Goal: Transaction & Acquisition: Purchase product/service

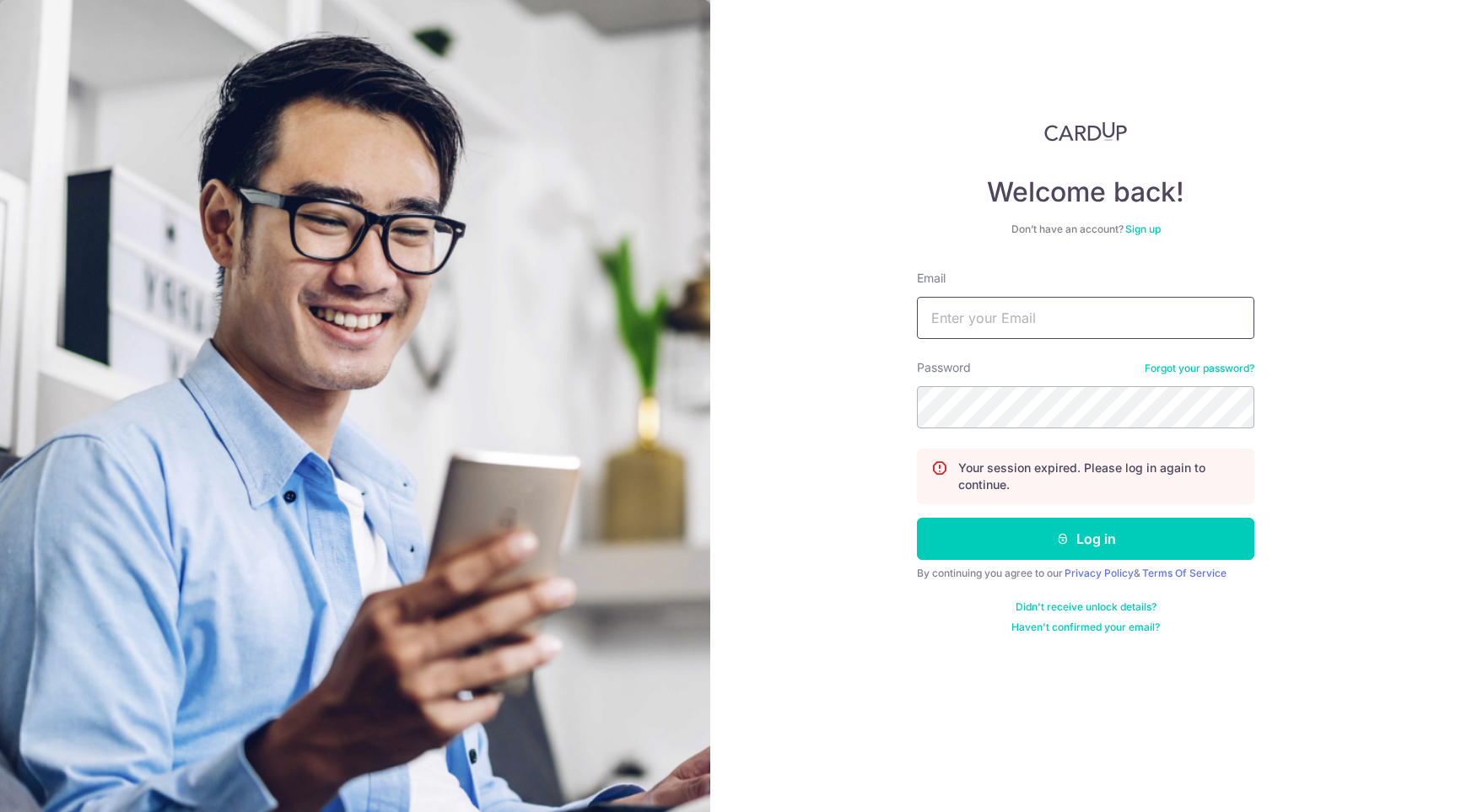
click at [1056, 324] on input "Email" at bounding box center [1085, 318] width 337 height 42
type input "[EMAIL_ADDRESS][DOMAIN_NAME]"
click at [916, 517] on button "Log in" at bounding box center [1085, 538] width 337 height 42
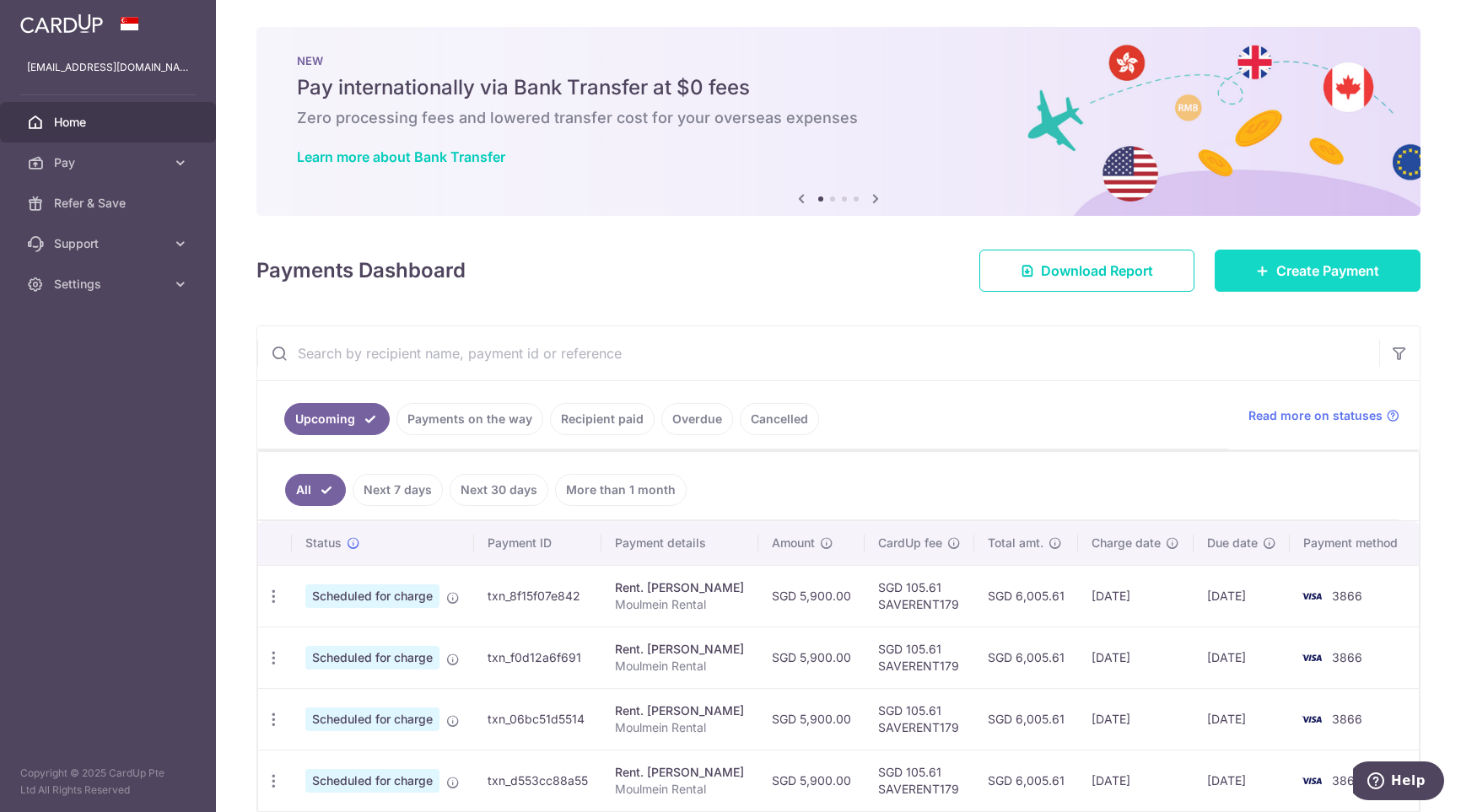
click at [1323, 265] on span "Create Payment" at bounding box center [1327, 270] width 103 height 20
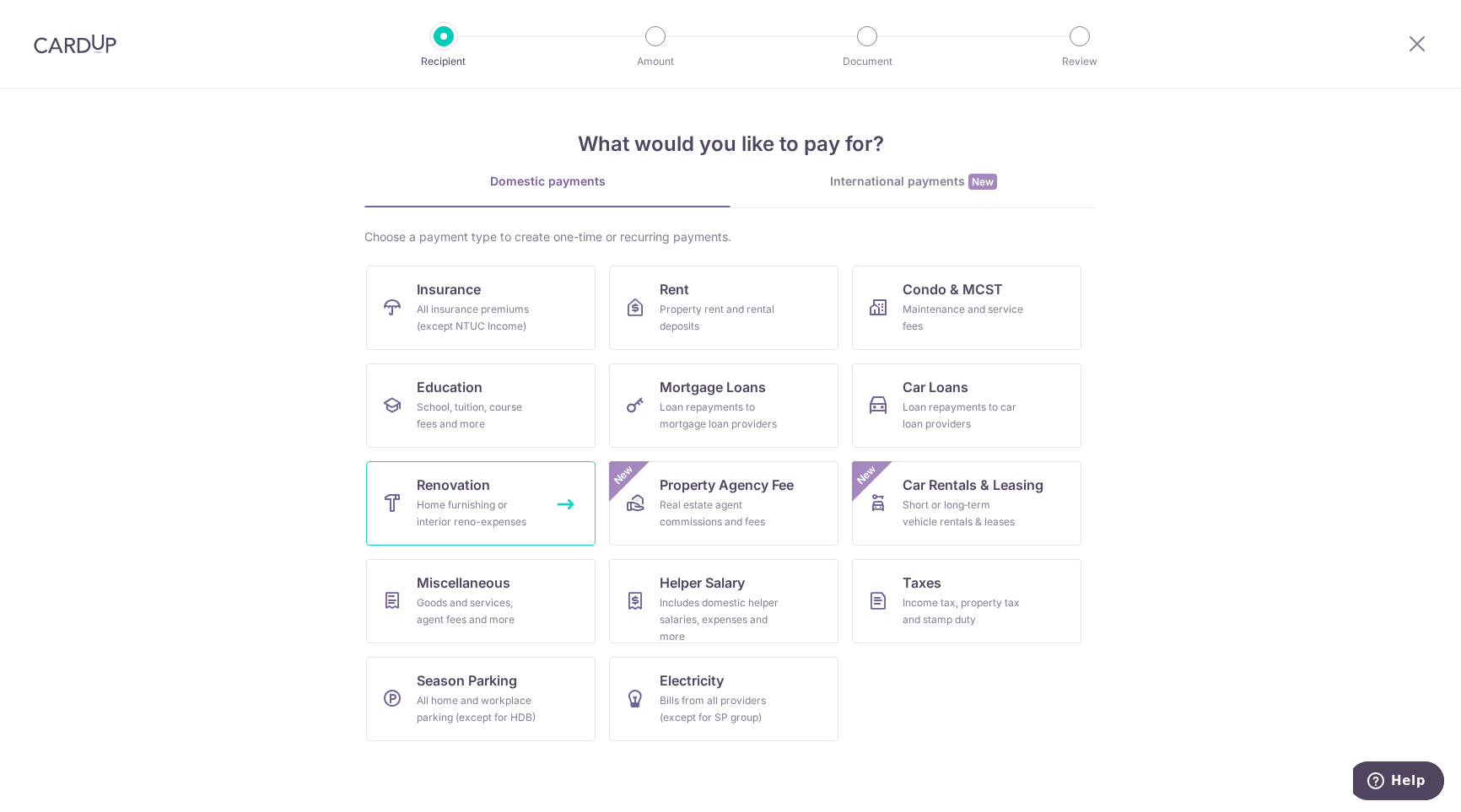
click at [469, 493] on span "Renovation" at bounding box center [453, 485] width 73 height 20
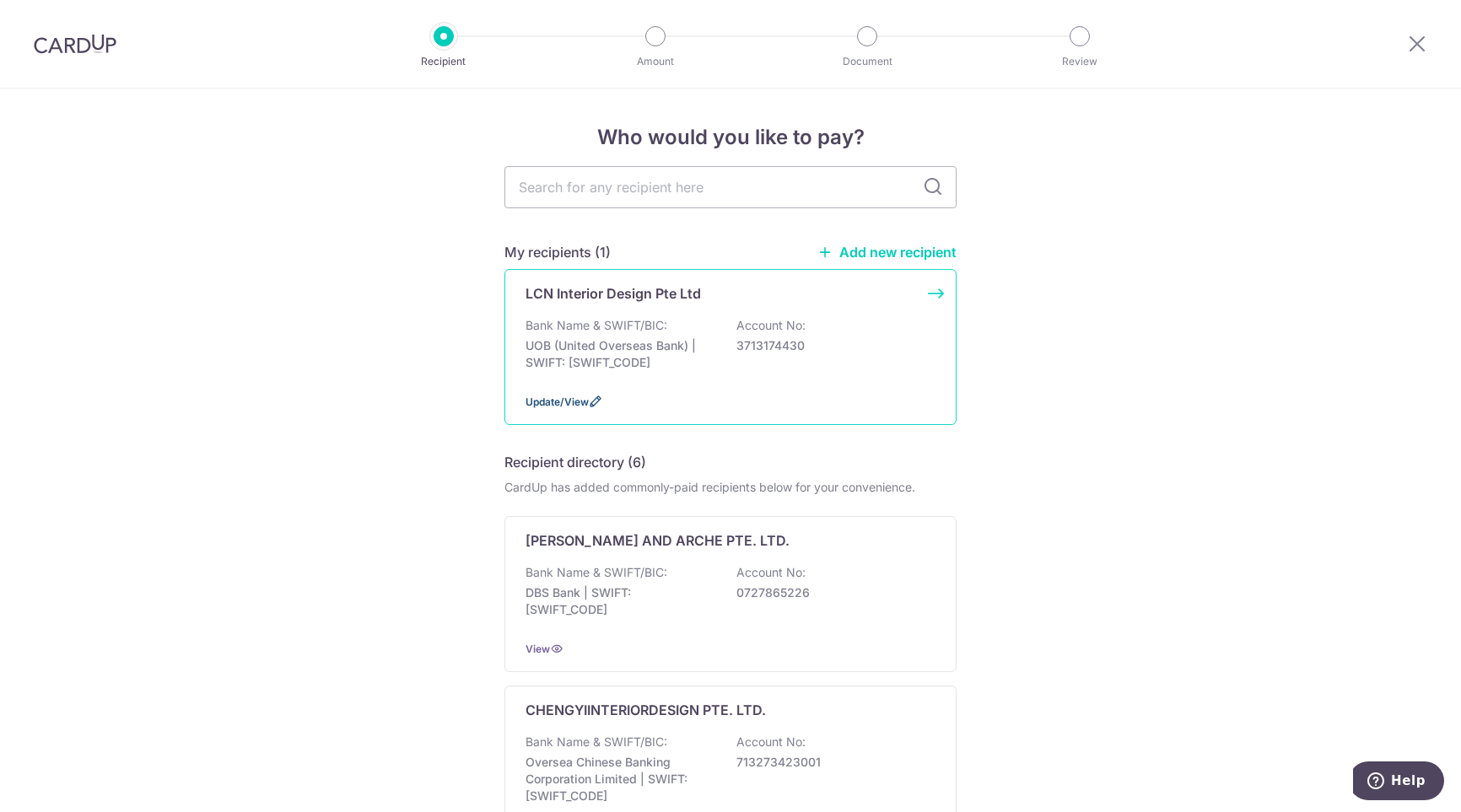
click at [551, 402] on span "Update/View" at bounding box center [557, 401] width 64 height 13
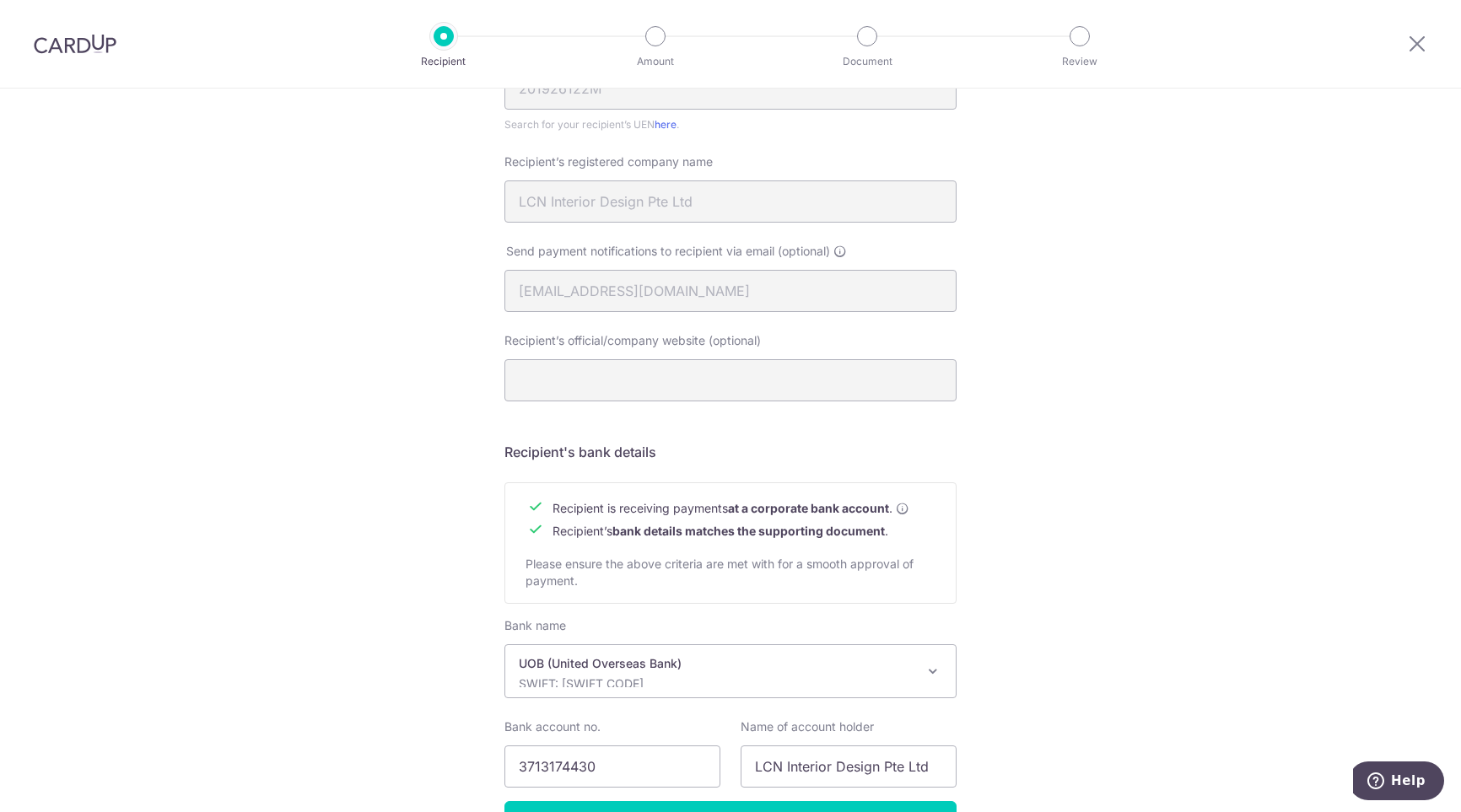
scroll to position [506, 0]
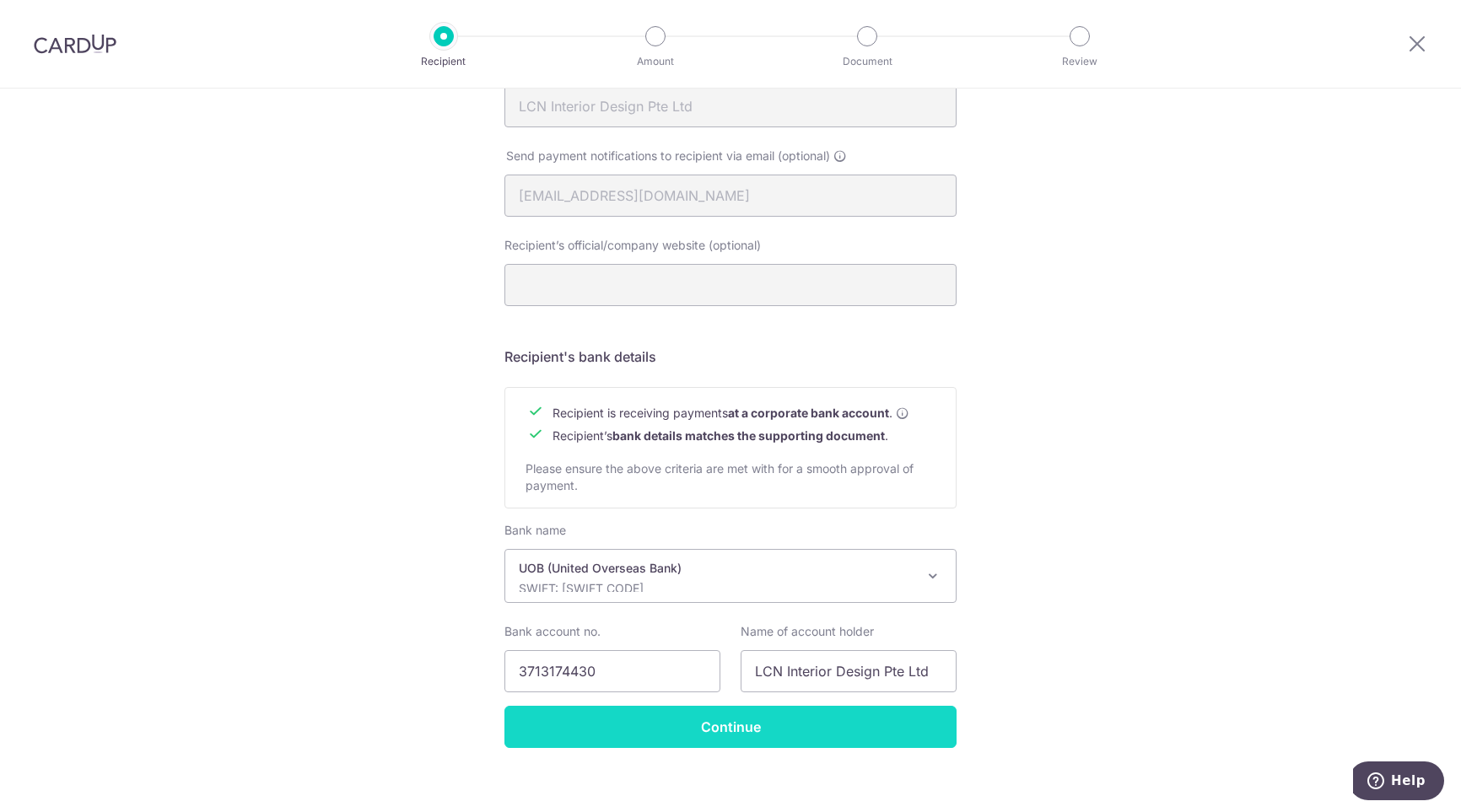
click at [711, 725] on input "Continue" at bounding box center [730, 726] width 452 height 42
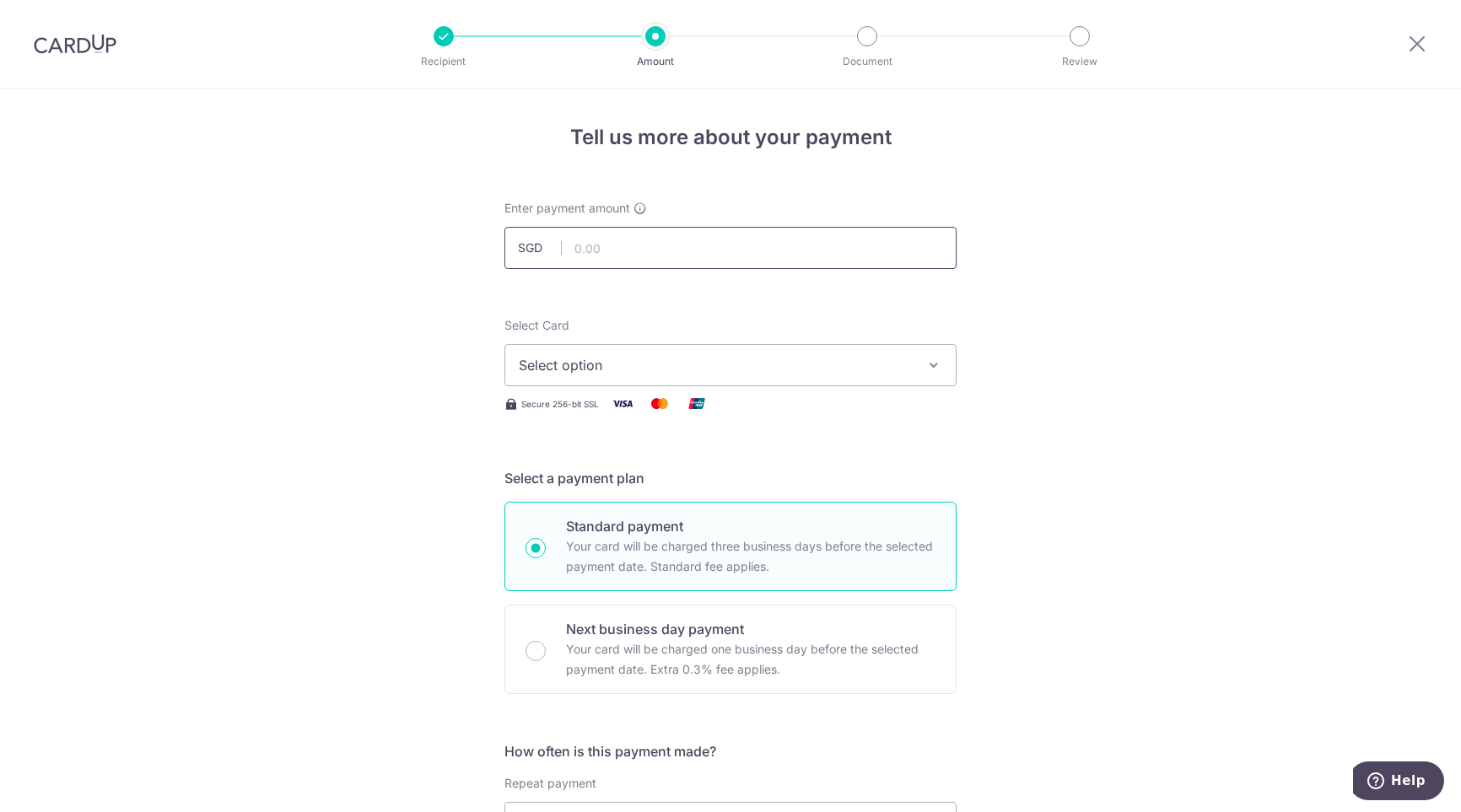
click at [621, 226] on input "text" at bounding box center [730, 248] width 452 height 42
drag, startPoint x: 631, startPoint y: 248, endPoint x: 333, endPoint y: 233, distance: 298.4
type input "25,000.00"
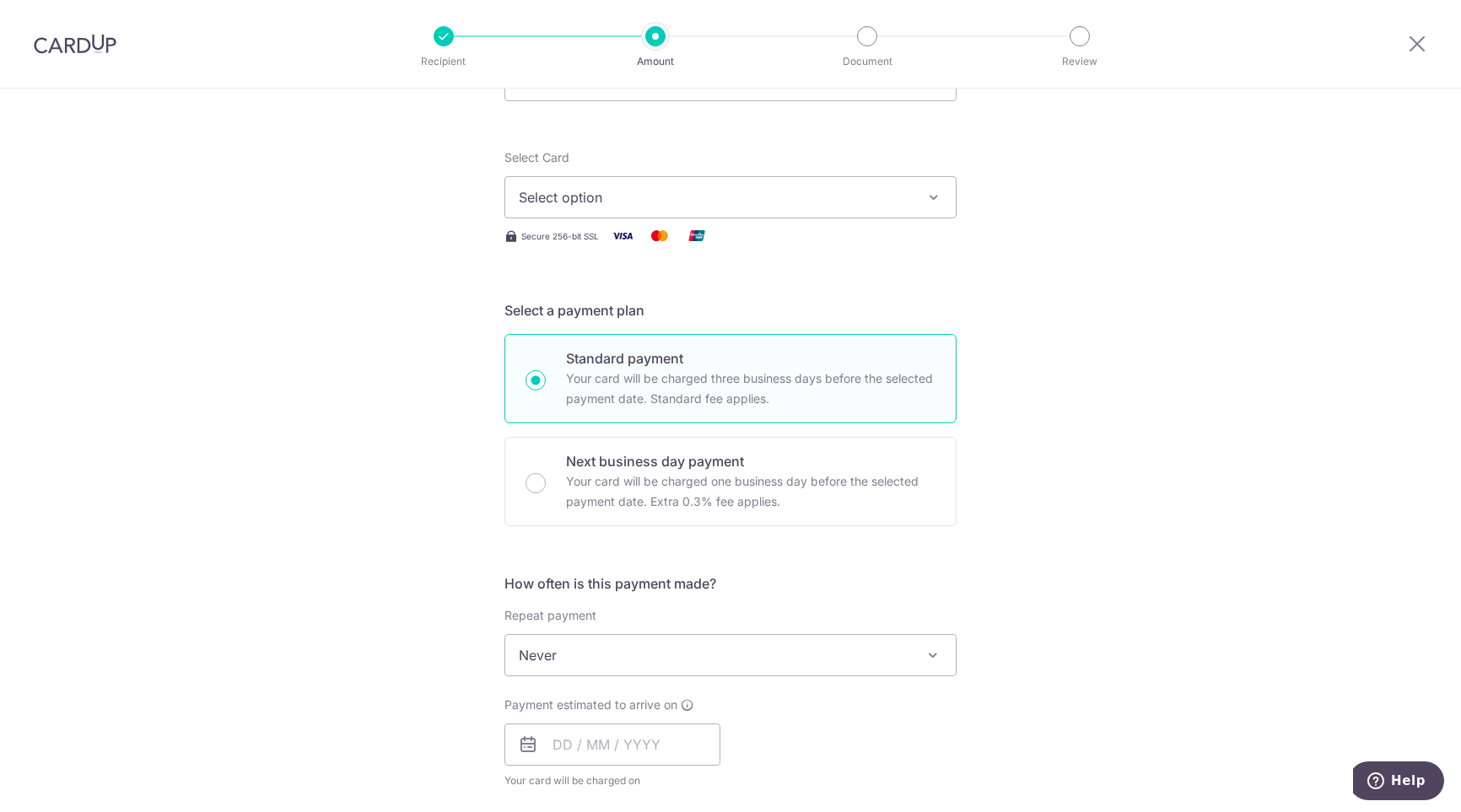
scroll to position [169, 0]
click at [801, 199] on span "Select option" at bounding box center [715, 196] width 393 height 20
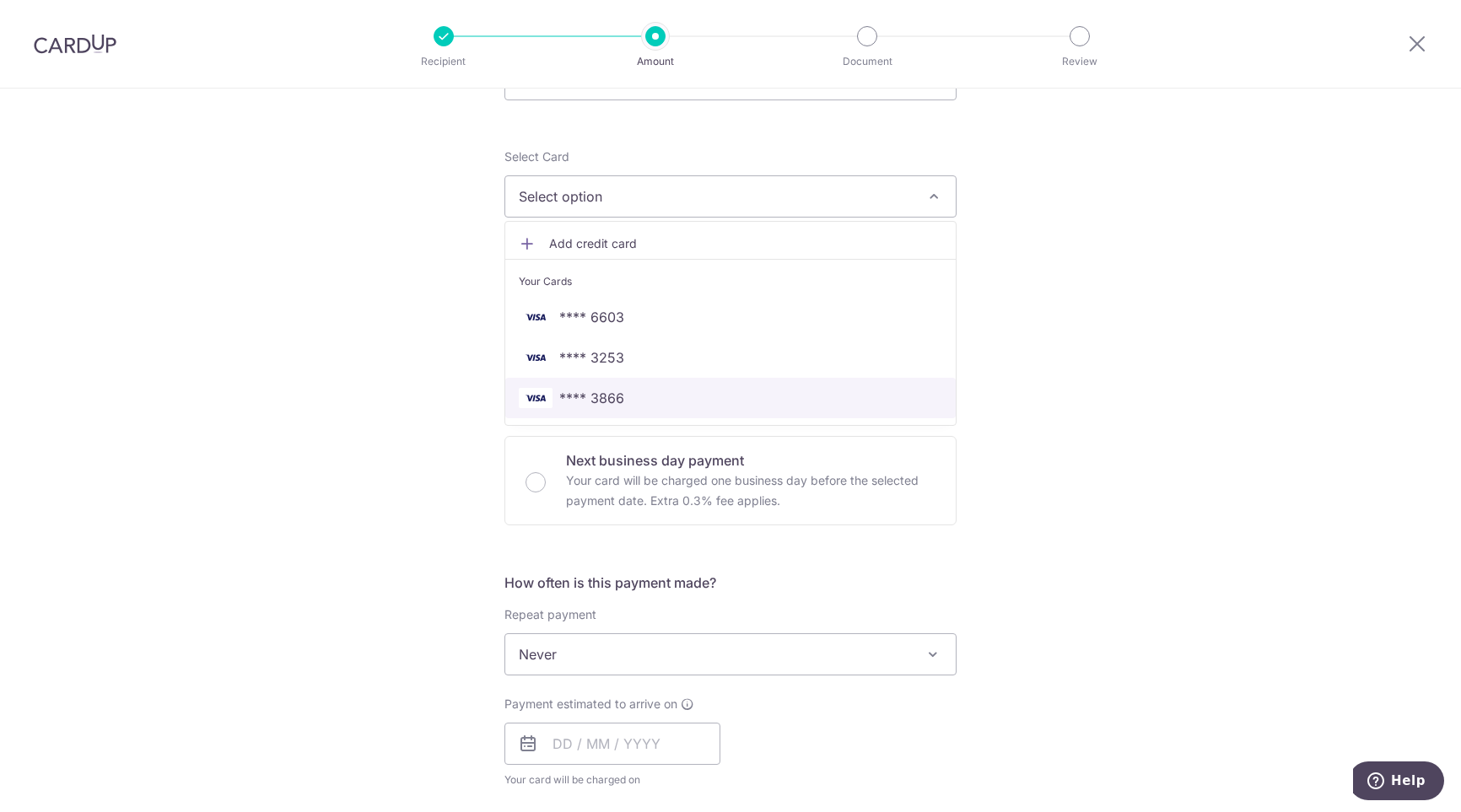
click at [640, 400] on span "**** 3866" at bounding box center [730, 398] width 423 height 20
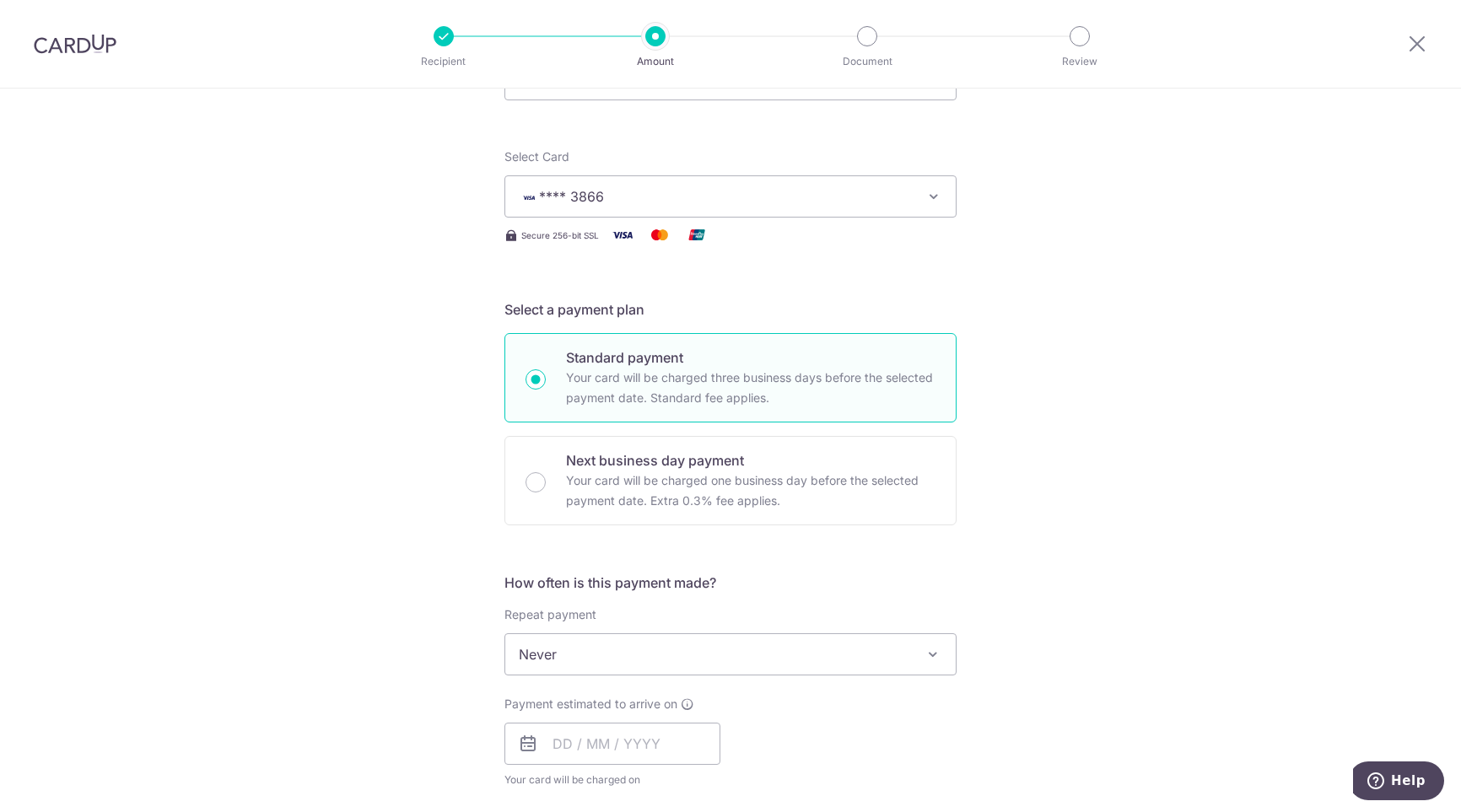
click at [309, 358] on div "Tell us more about your payment Enter payment amount SGD 25,000.00 25000.00 Sel…" at bounding box center [730, 739] width 1461 height 1637
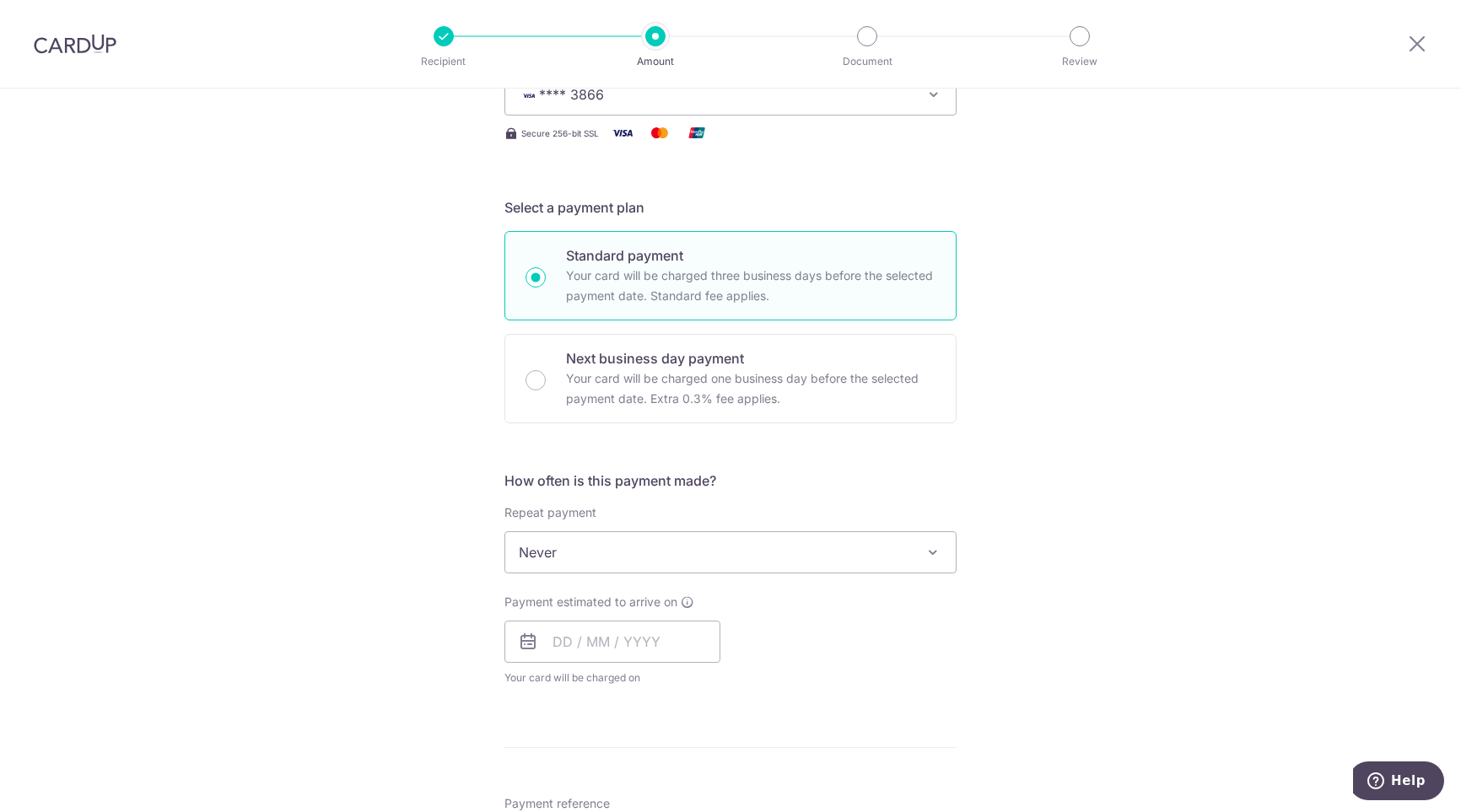
scroll to position [337, 0]
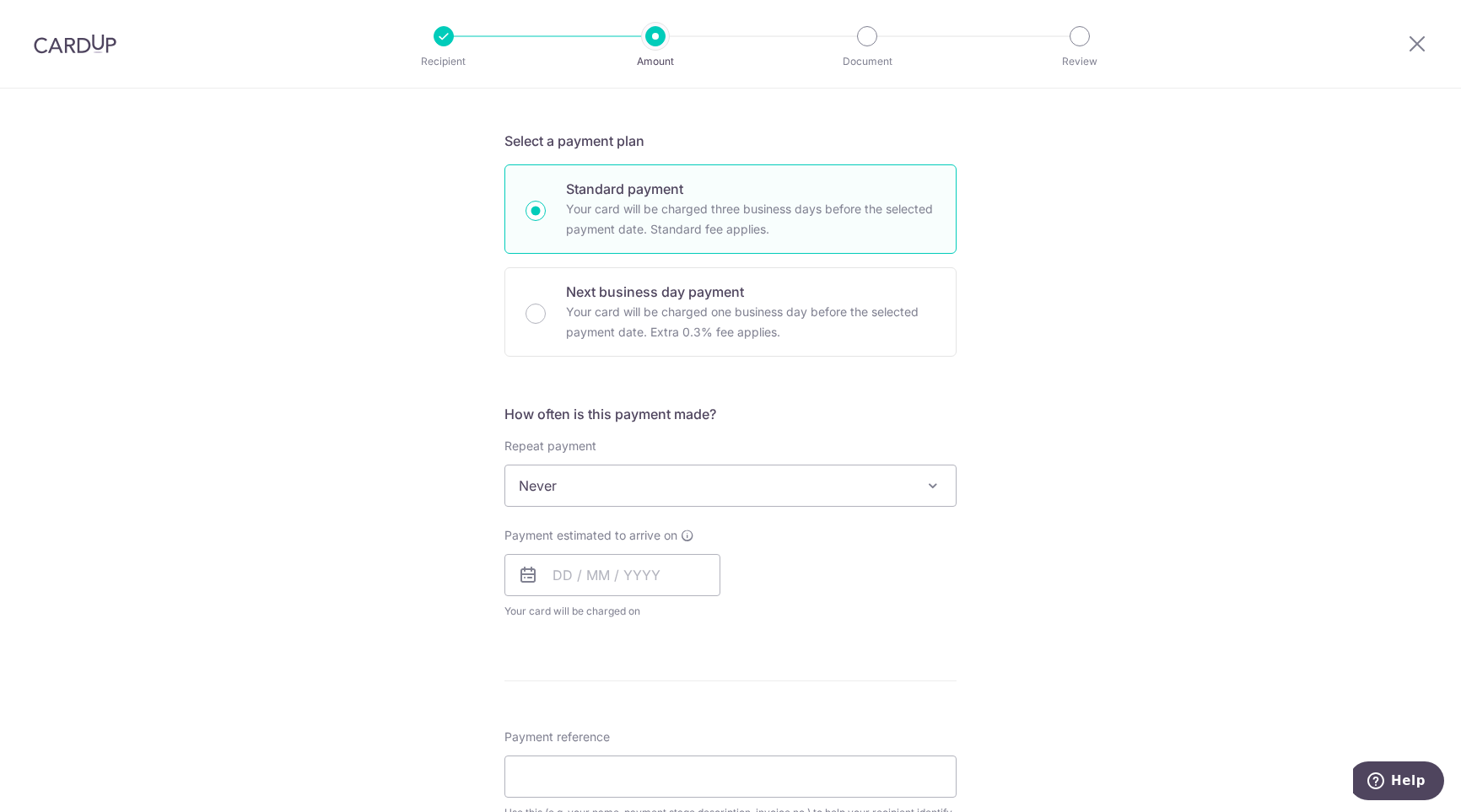
click at [662, 483] on span "Never" at bounding box center [730, 485] width 450 height 40
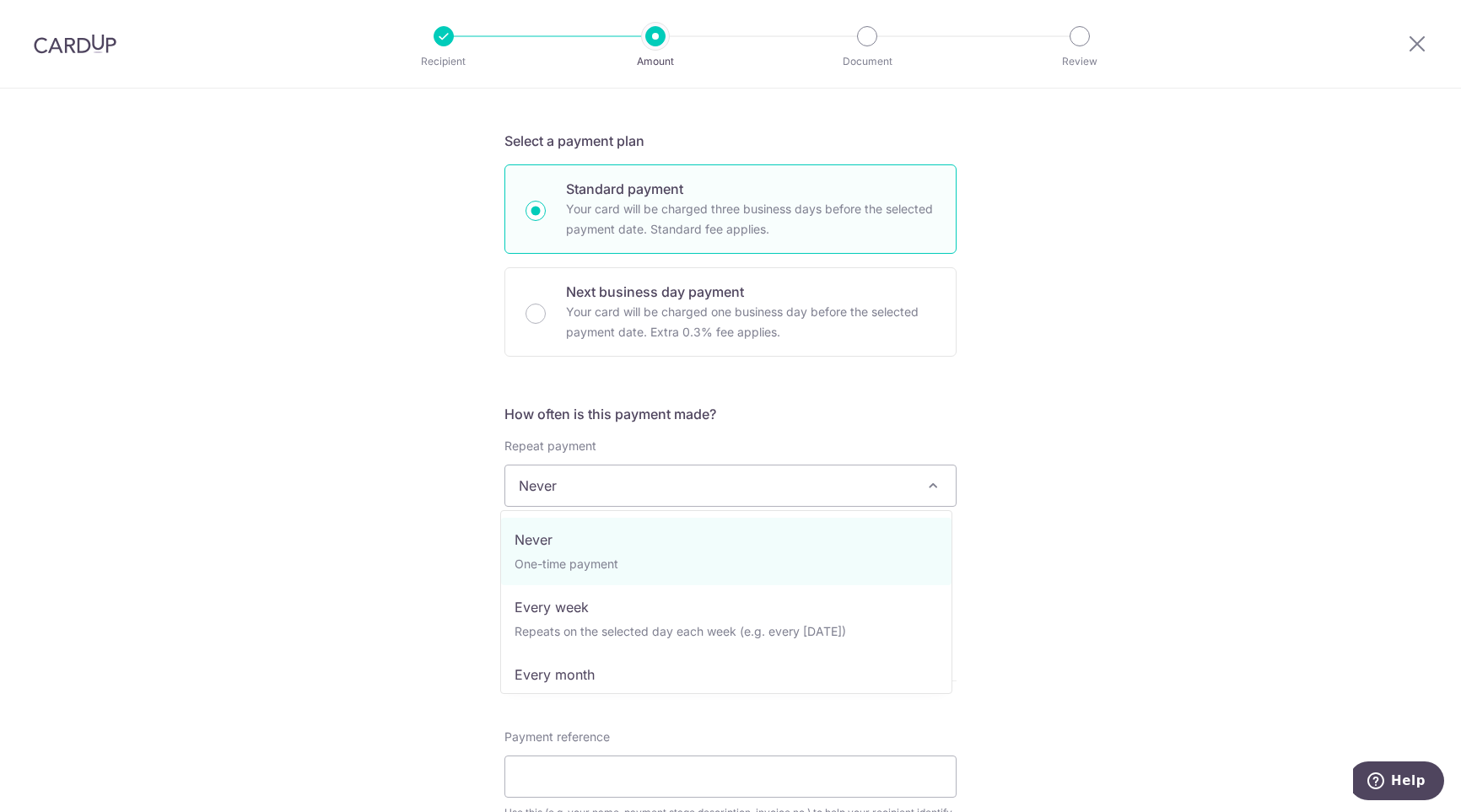
click at [657, 485] on span "Never" at bounding box center [730, 485] width 450 height 40
click at [627, 466] on span "Never" at bounding box center [730, 485] width 450 height 40
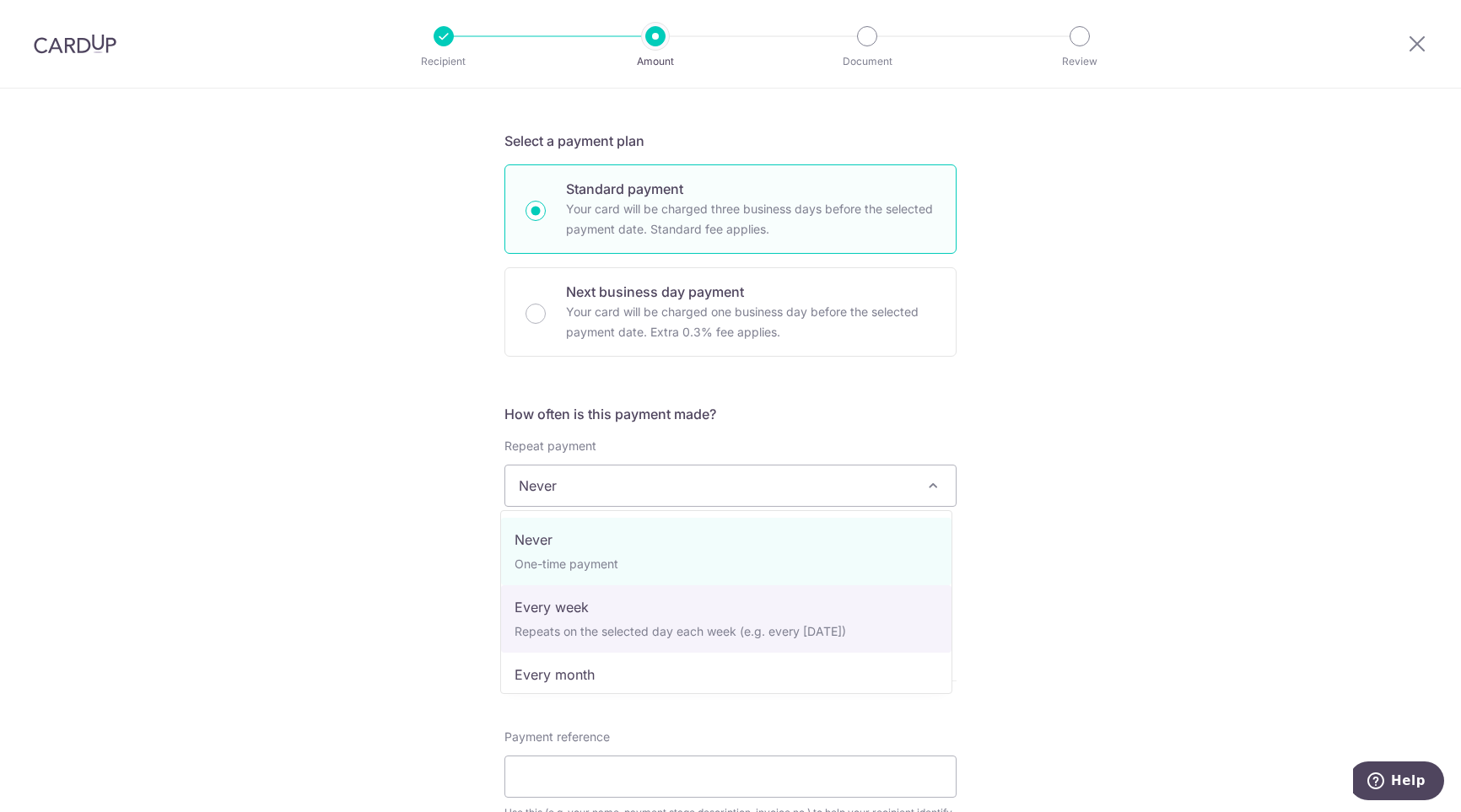
select select "2"
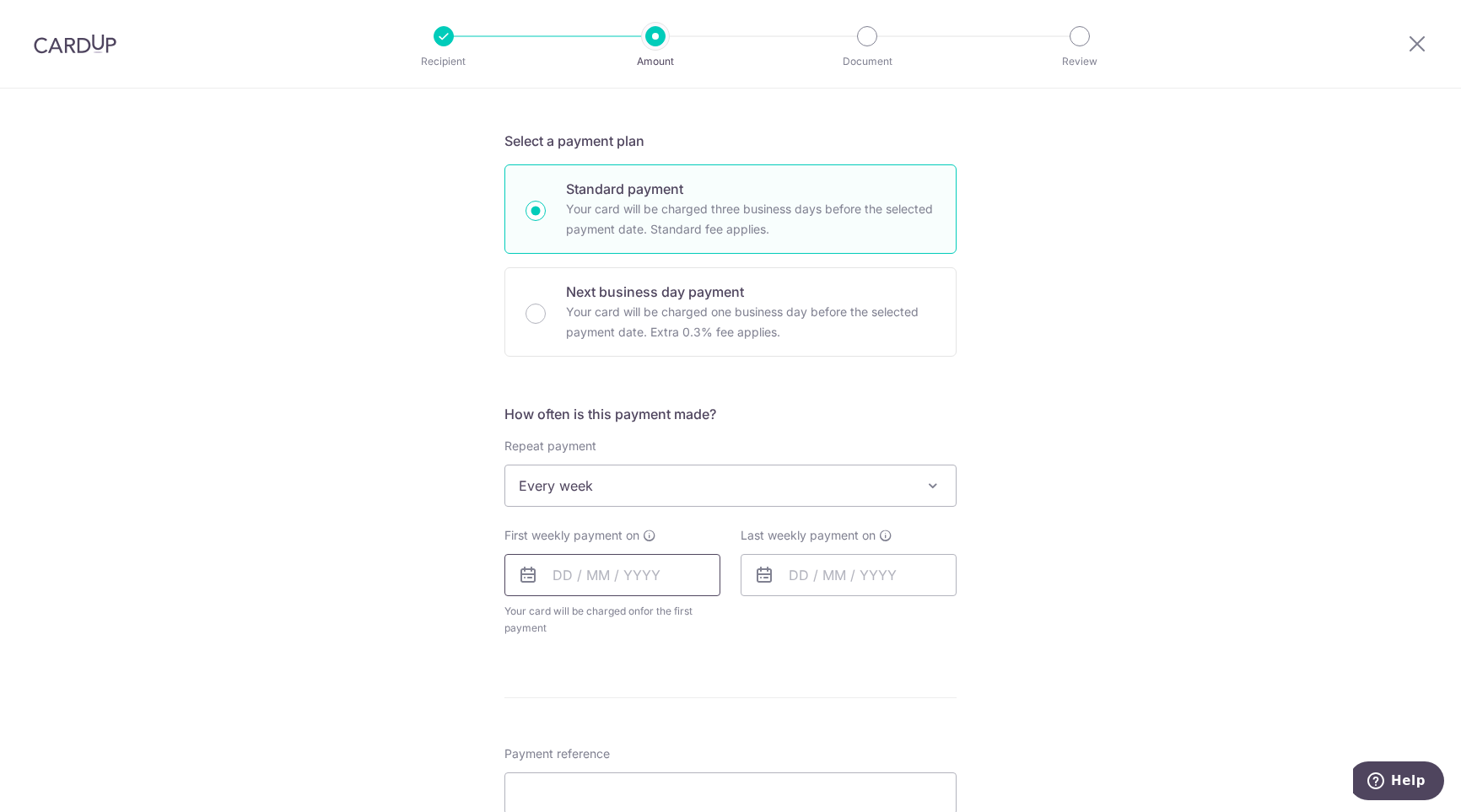
click at [656, 577] on input "text" at bounding box center [612, 575] width 216 height 42
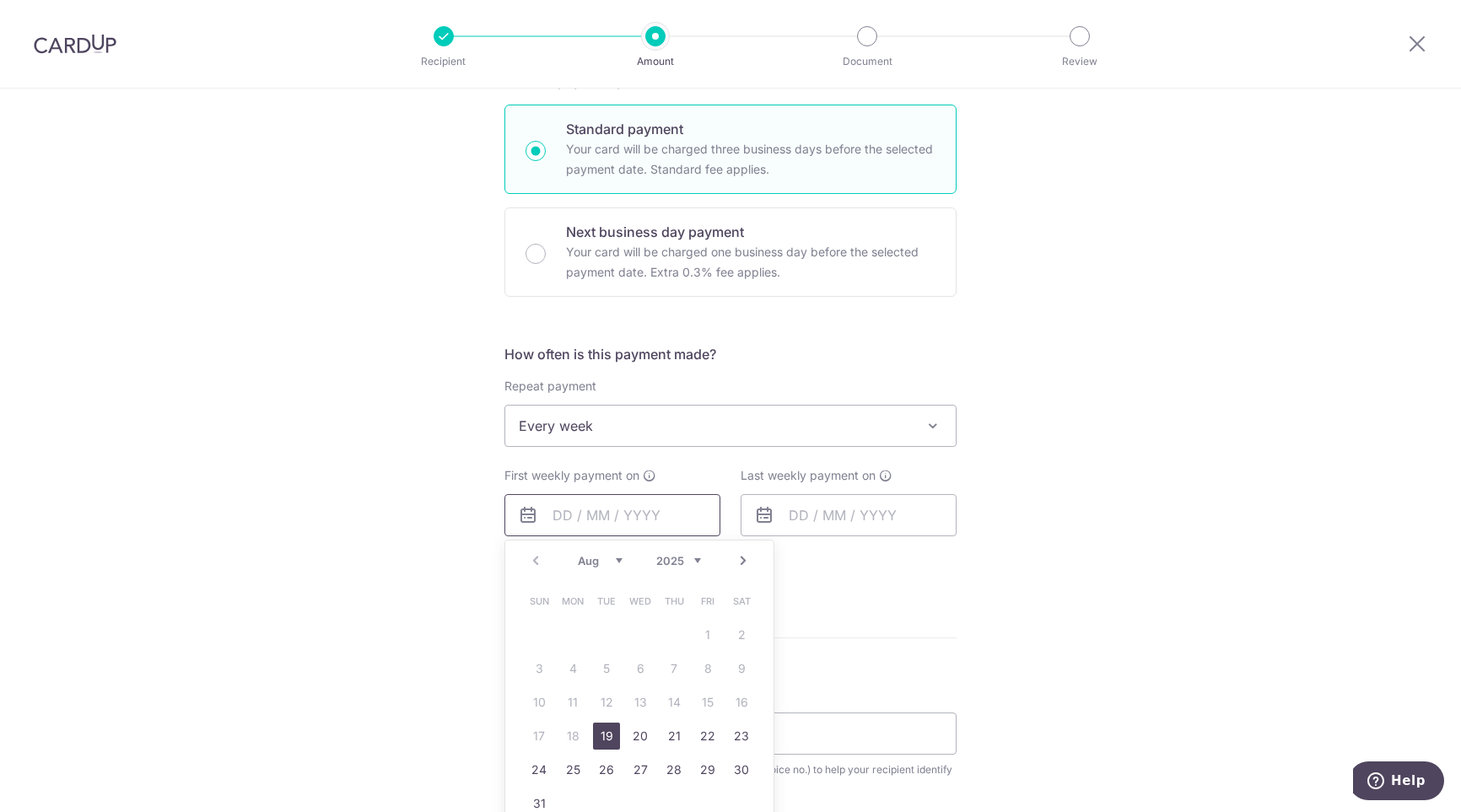
scroll to position [422, 0]
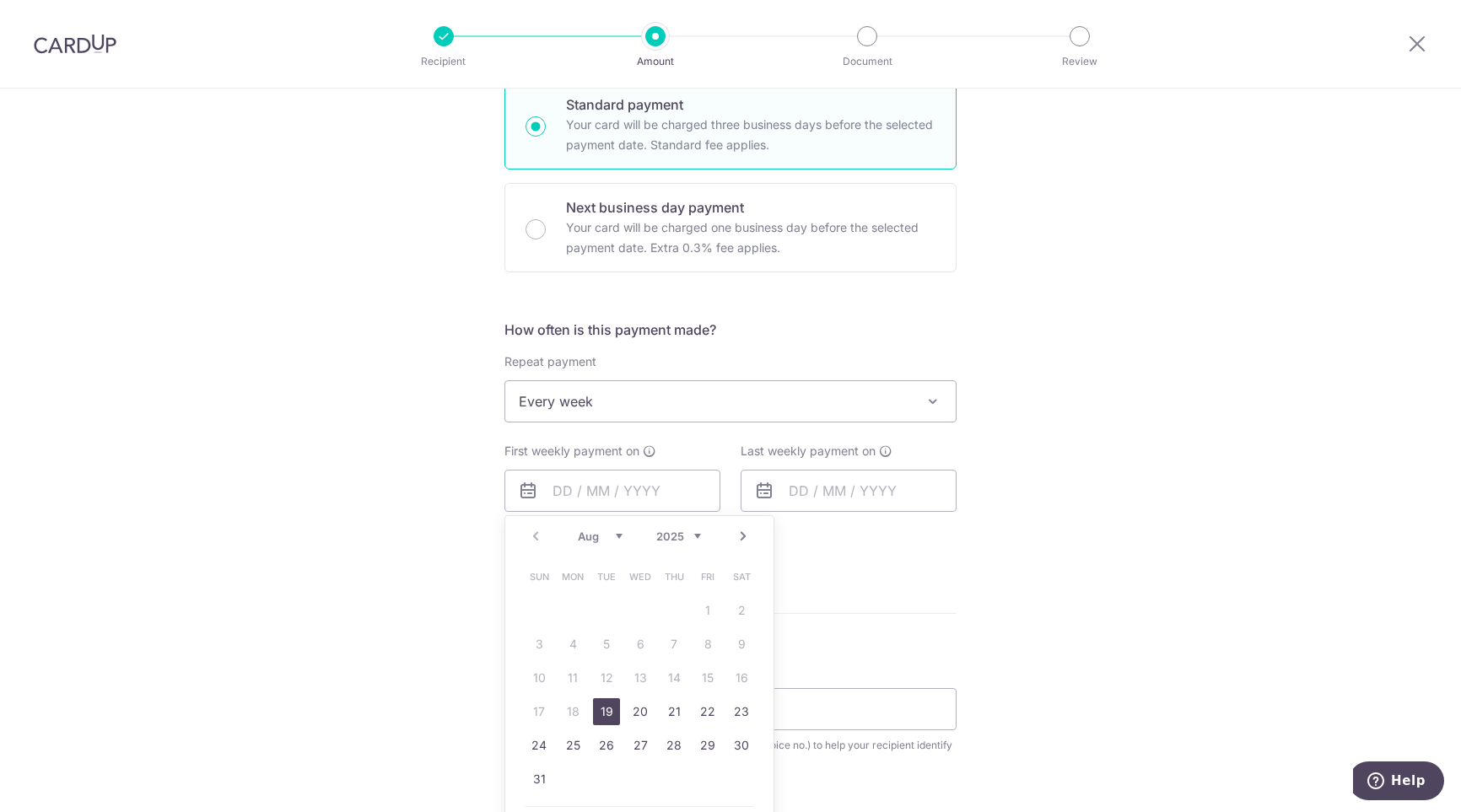
click at [599, 709] on link "19" at bounding box center [606, 712] width 27 height 27
type input "[DATE]"
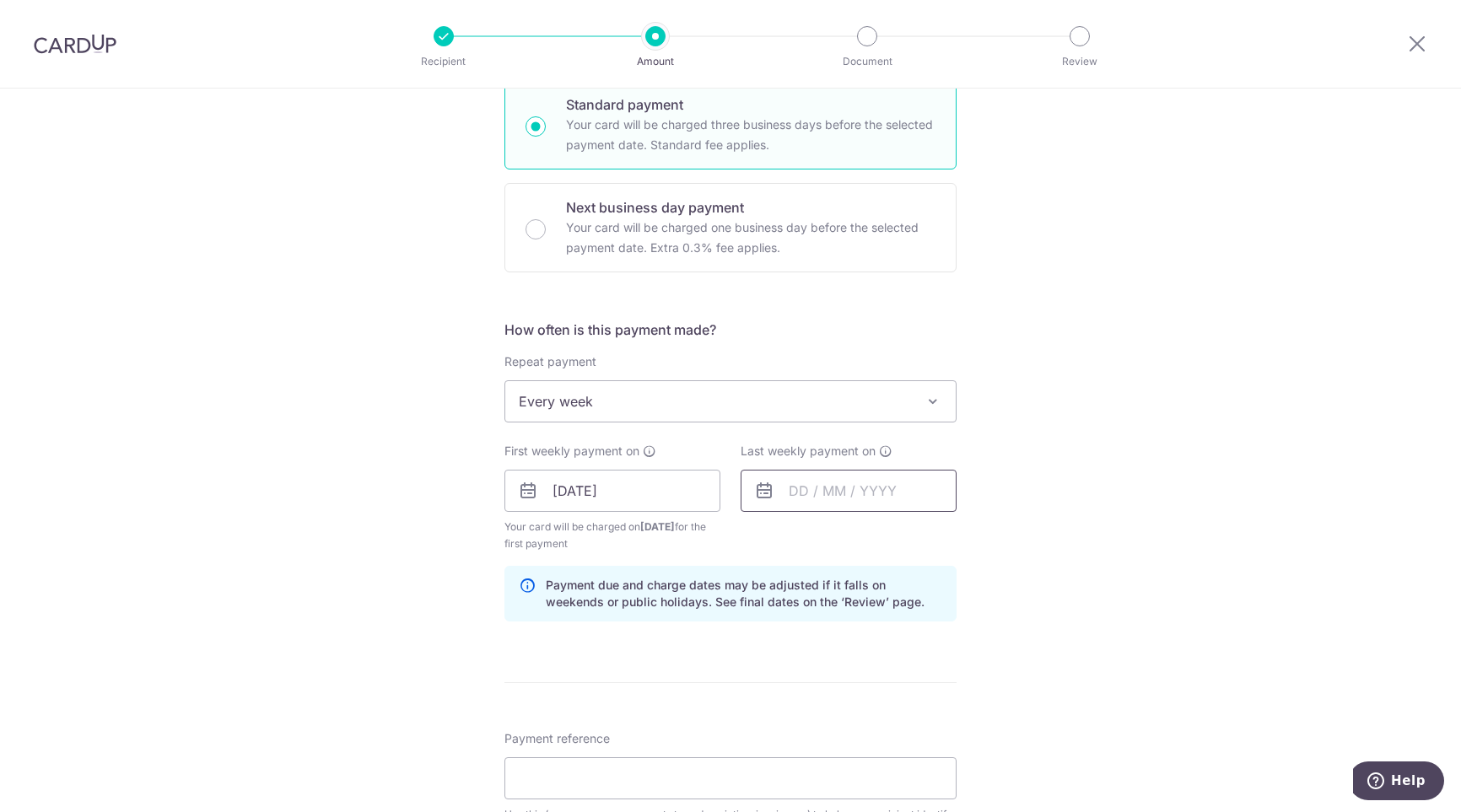
click at [821, 503] on input "text" at bounding box center [848, 490] width 216 height 42
click at [973, 533] on link "Next" at bounding box center [978, 536] width 20 height 20
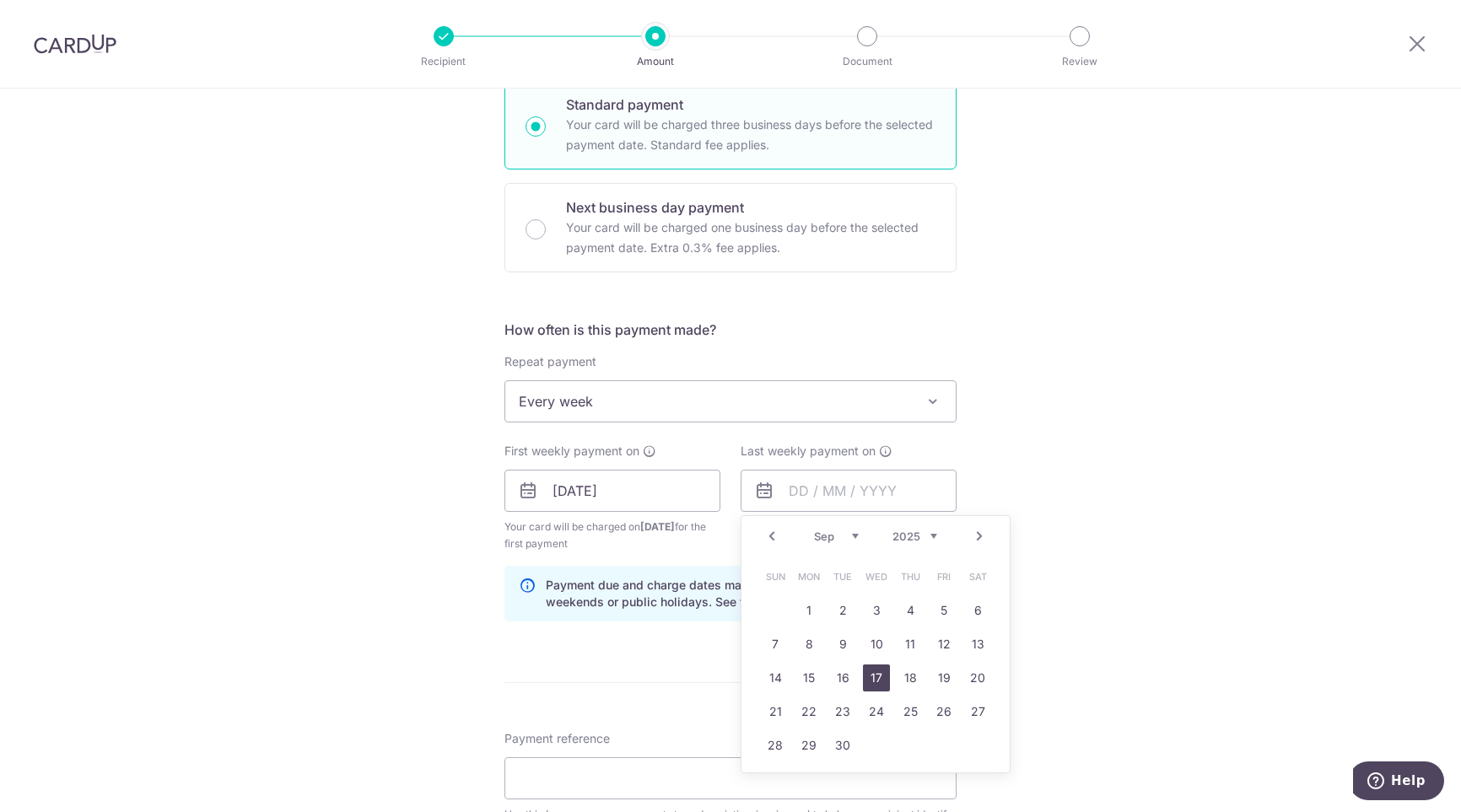
click at [881, 672] on link "17" at bounding box center [876, 678] width 27 height 27
type input "17/09/2025"
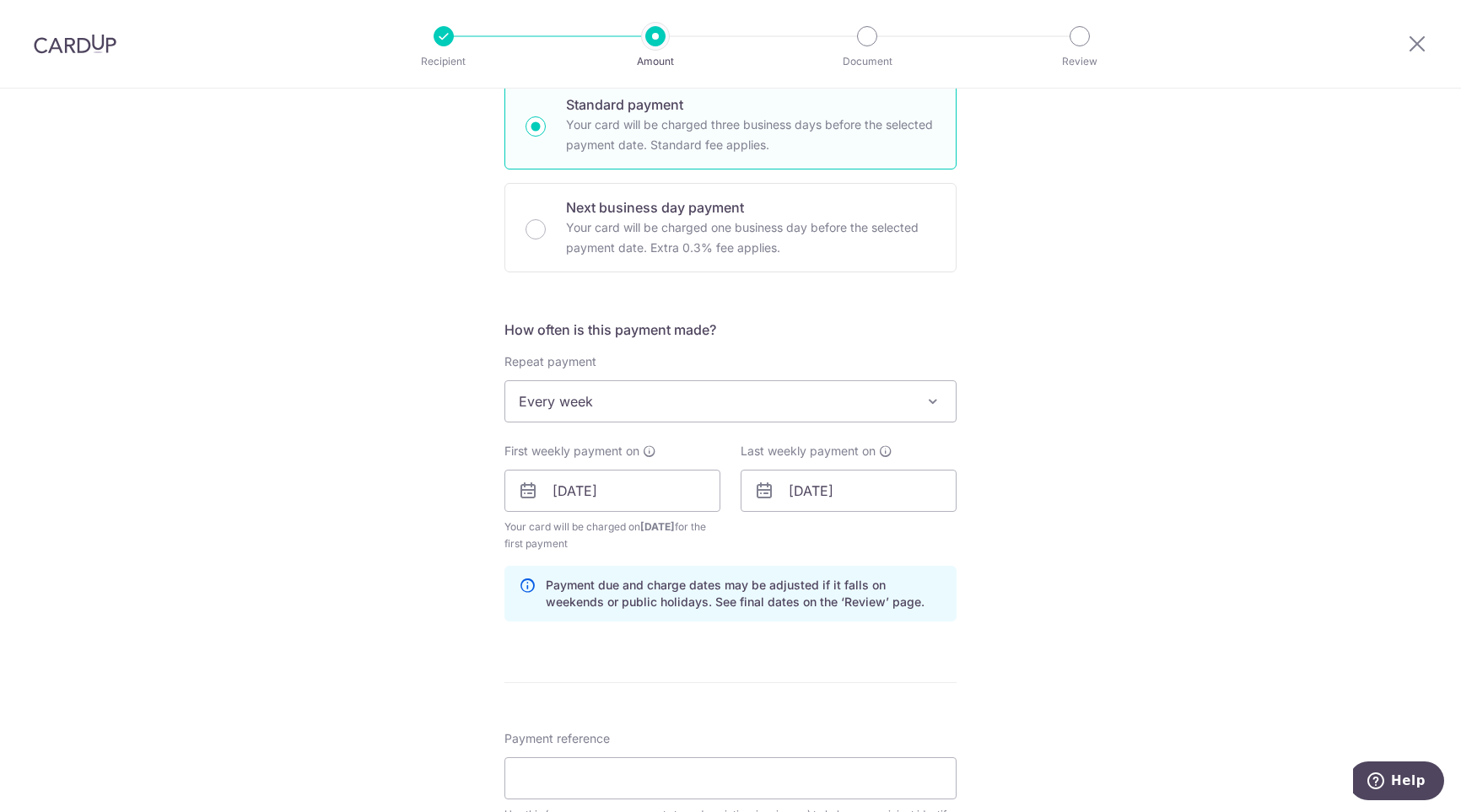
click at [1209, 496] on div "Tell us more about your payment Enter payment amount SGD 25,000.00 25000.00 Sel…" at bounding box center [730, 529] width 1461 height 1724
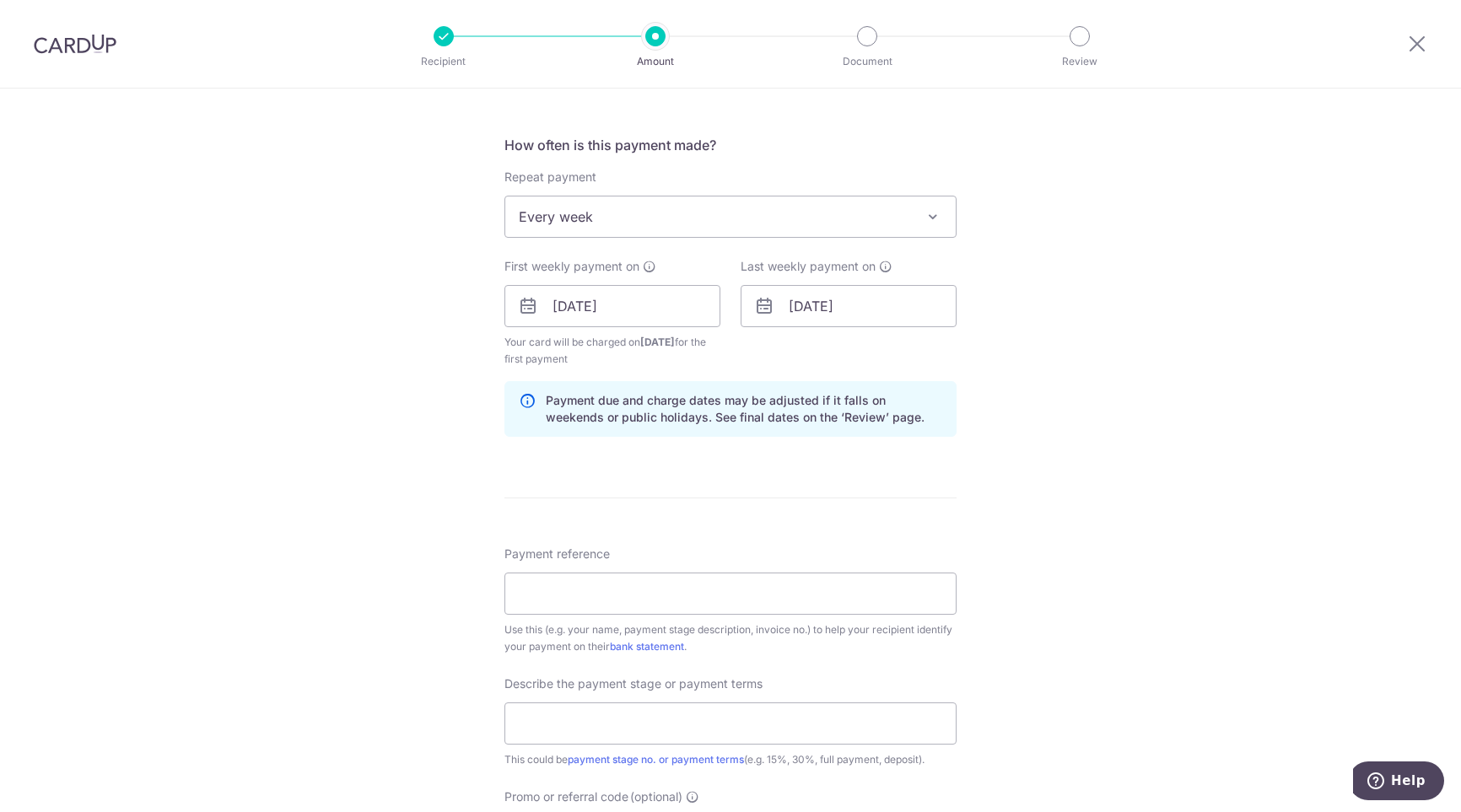
scroll to position [759, 0]
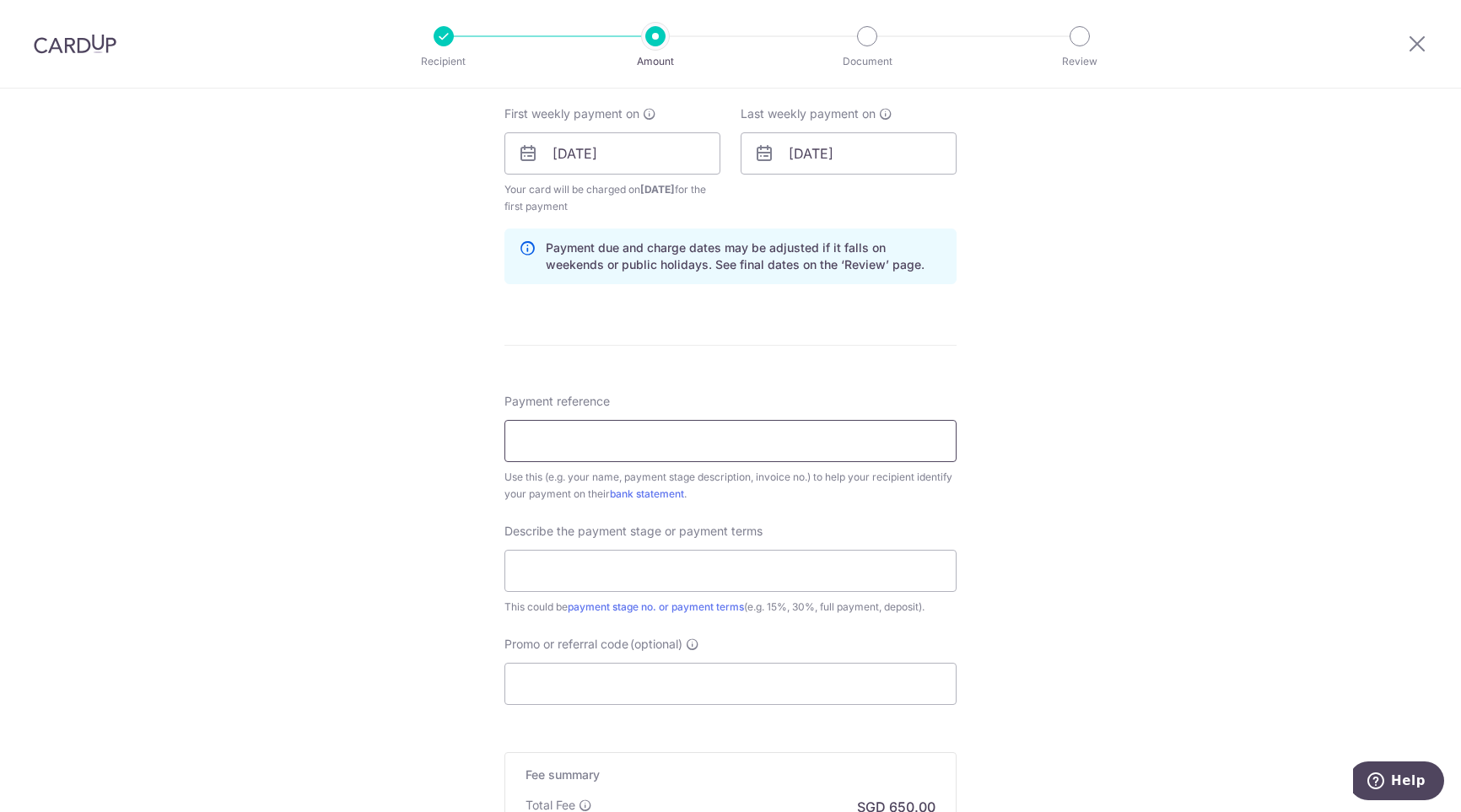
click at [641, 453] on input "Payment reference" at bounding box center [730, 441] width 452 height 42
type input "125k"
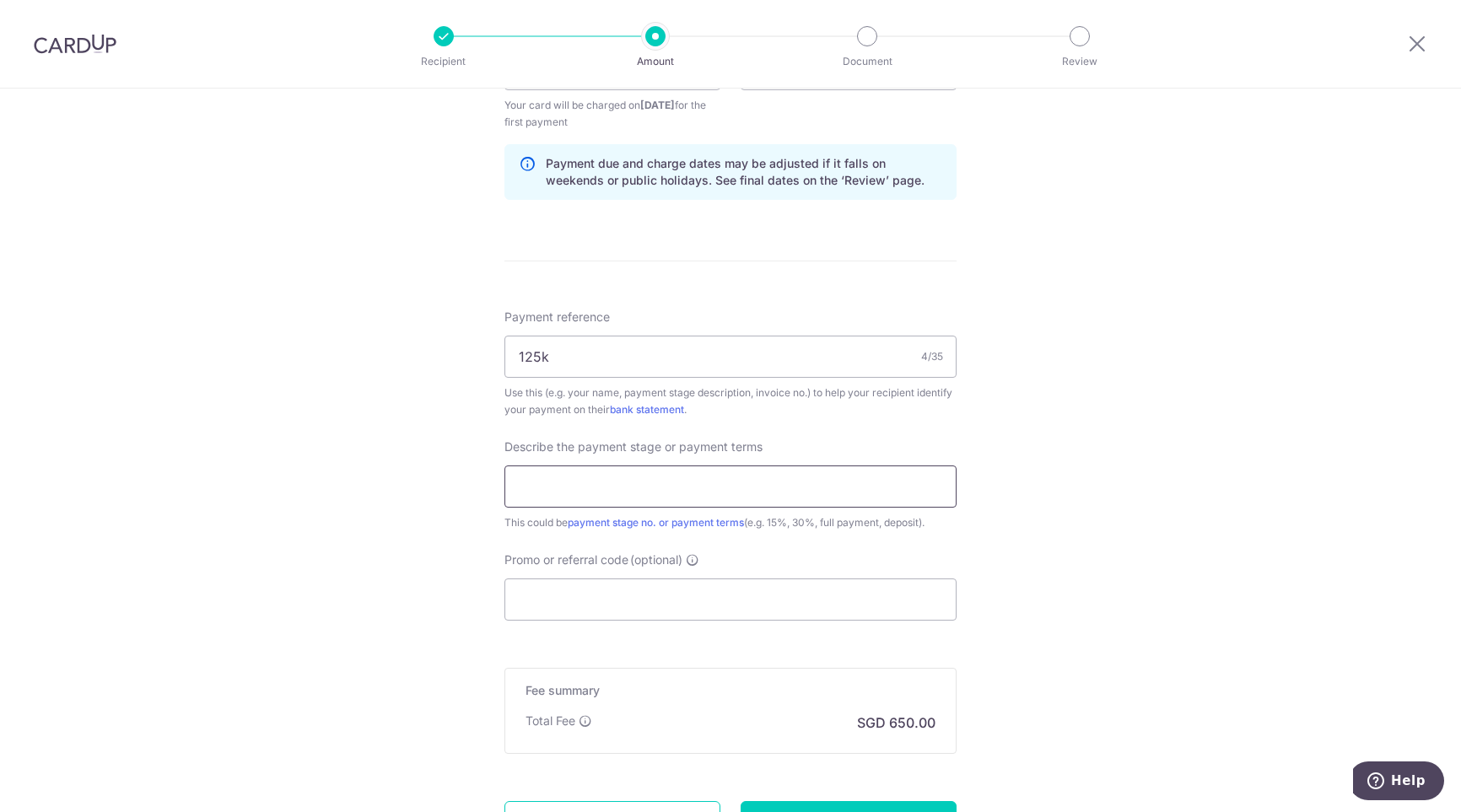
click at [602, 496] on input "text" at bounding box center [730, 486] width 452 height 42
click at [607, 610] on input "Promo or referral code (optional)" at bounding box center [730, 599] width 452 height 42
click at [596, 482] on input "50%" at bounding box center [730, 486] width 452 height 42
type input "About 50% 125k"
click at [609, 592] on input "Promo or referral code (optional)" at bounding box center [730, 599] width 452 height 42
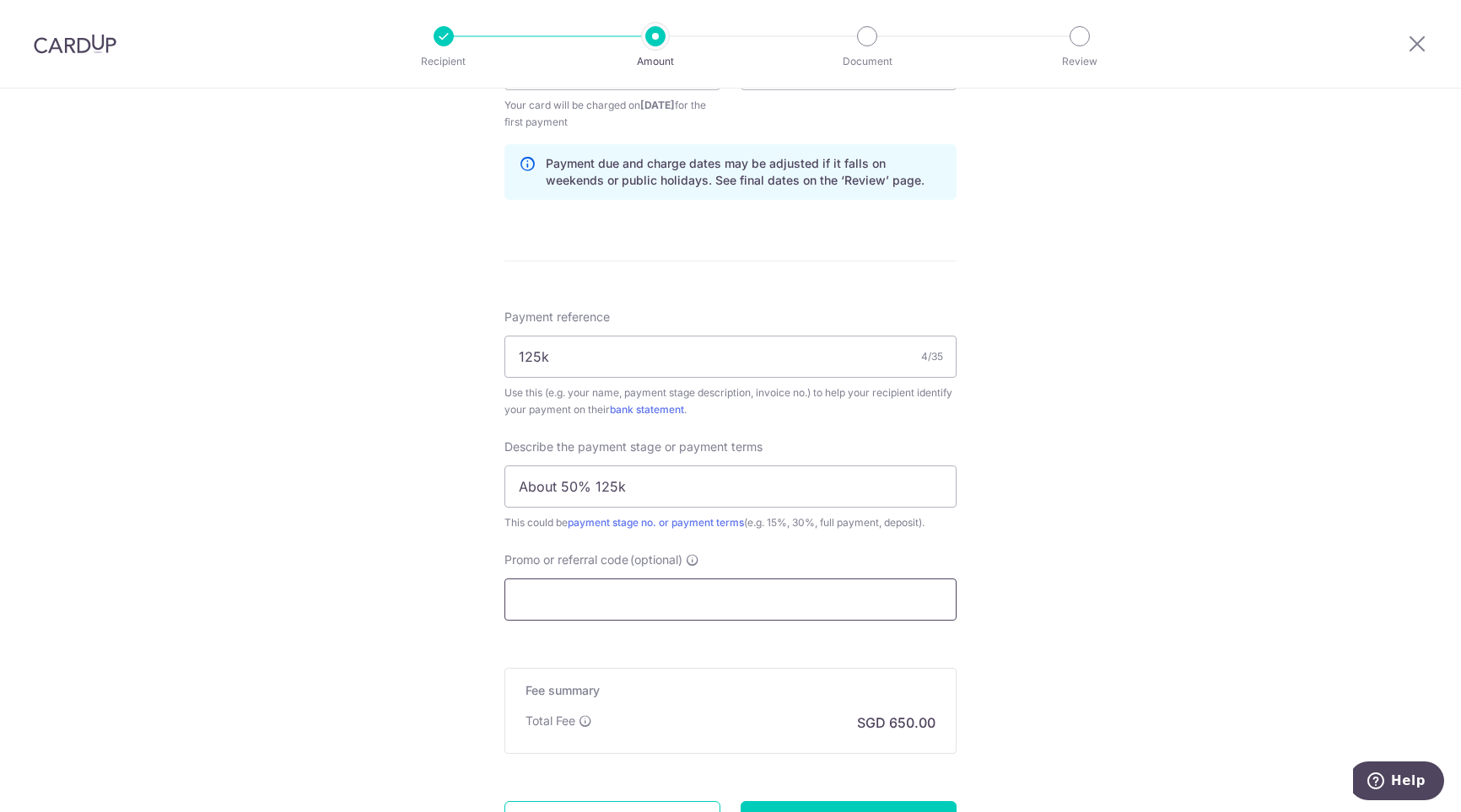
drag, startPoint x: 532, startPoint y: 578, endPoint x: 535, endPoint y: 624, distance: 46.1
click at [533, 597] on input "Promo or referral code (optional)" at bounding box center [730, 599] width 452 height 42
paste input "3HOME25R"
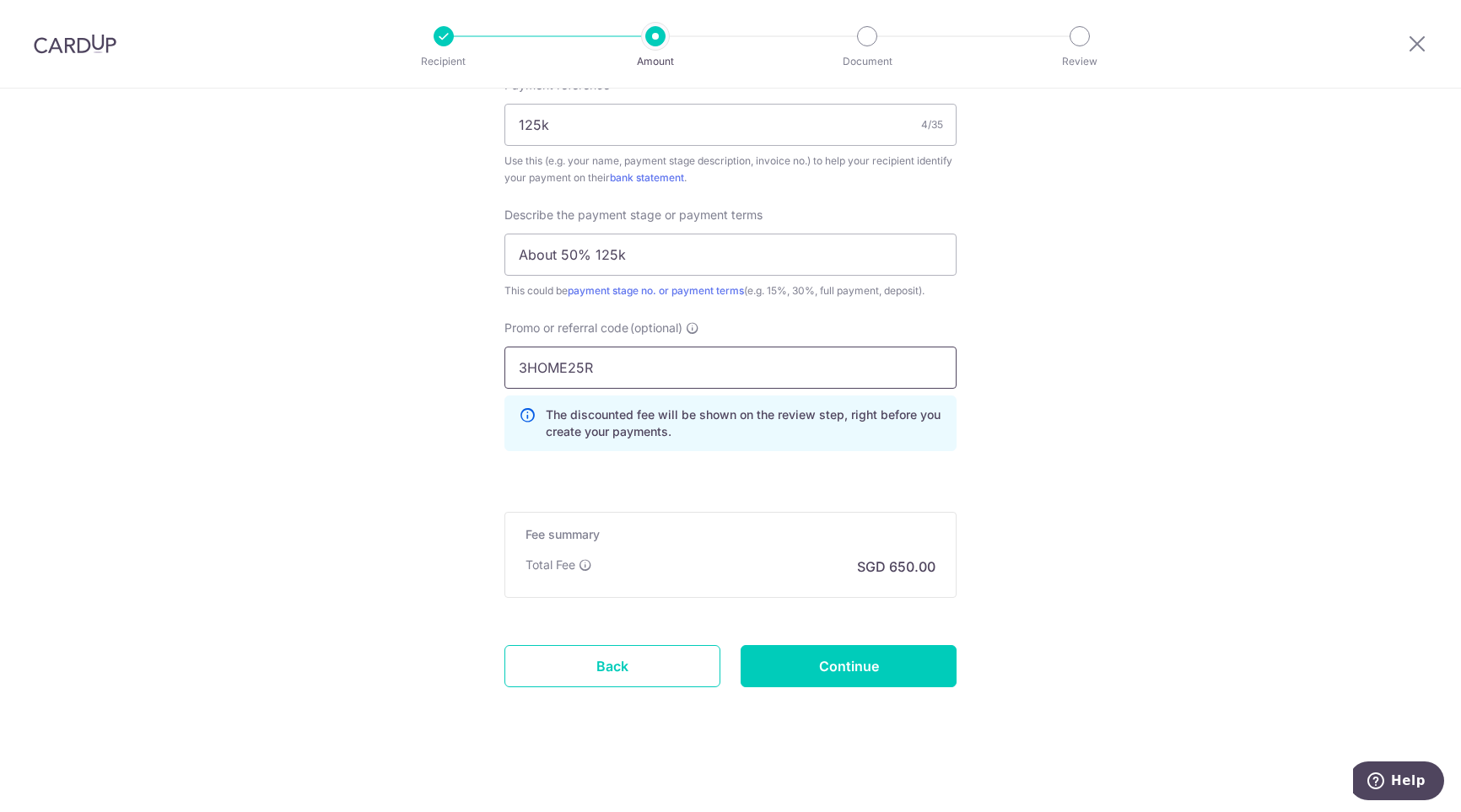
scroll to position [1077, 0]
type input "3HOME25R"
click at [873, 654] on input "Continue" at bounding box center [848, 665] width 216 height 42
type input "Create Schedule"
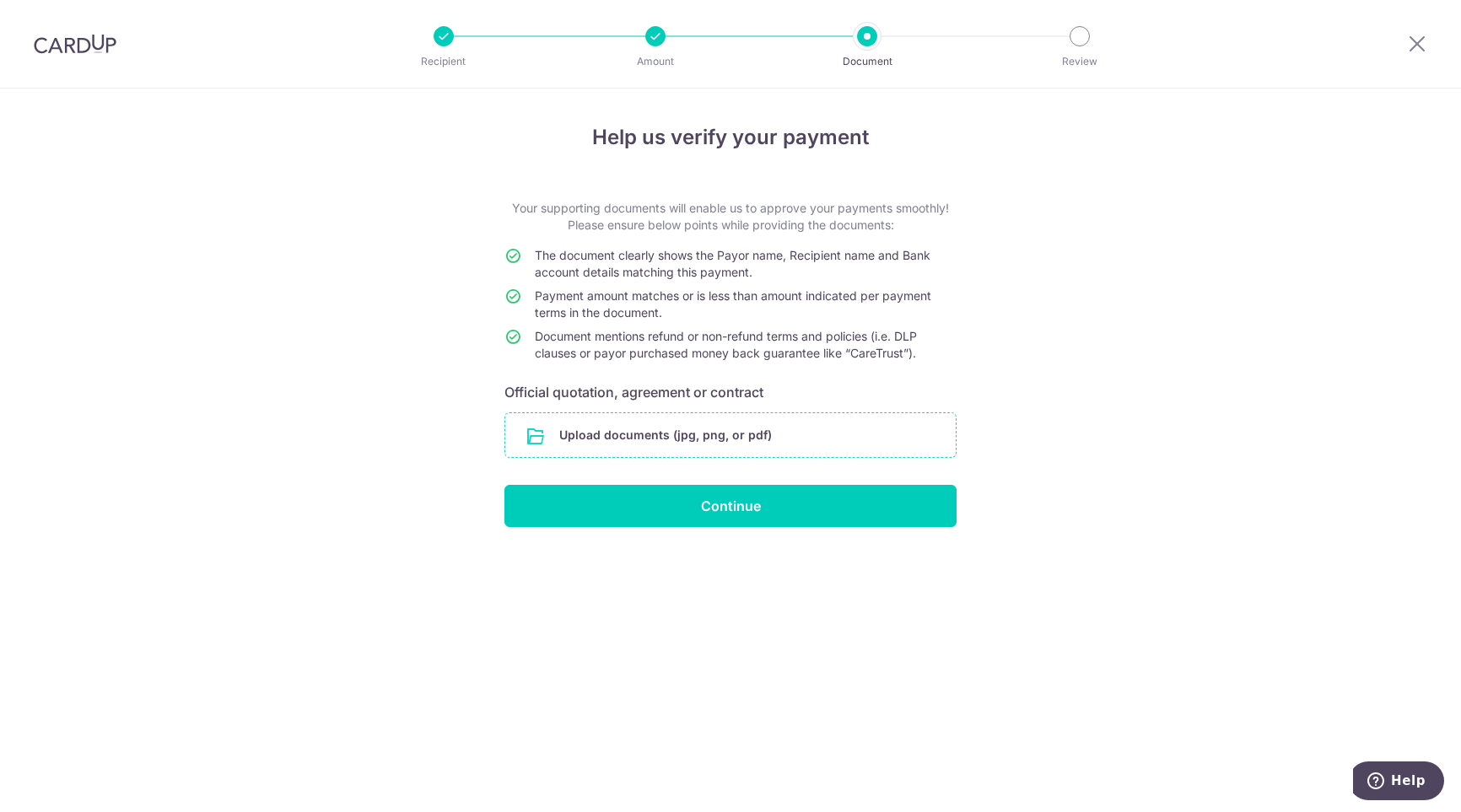
click at [693, 429] on input "file" at bounding box center [730, 435] width 450 height 44
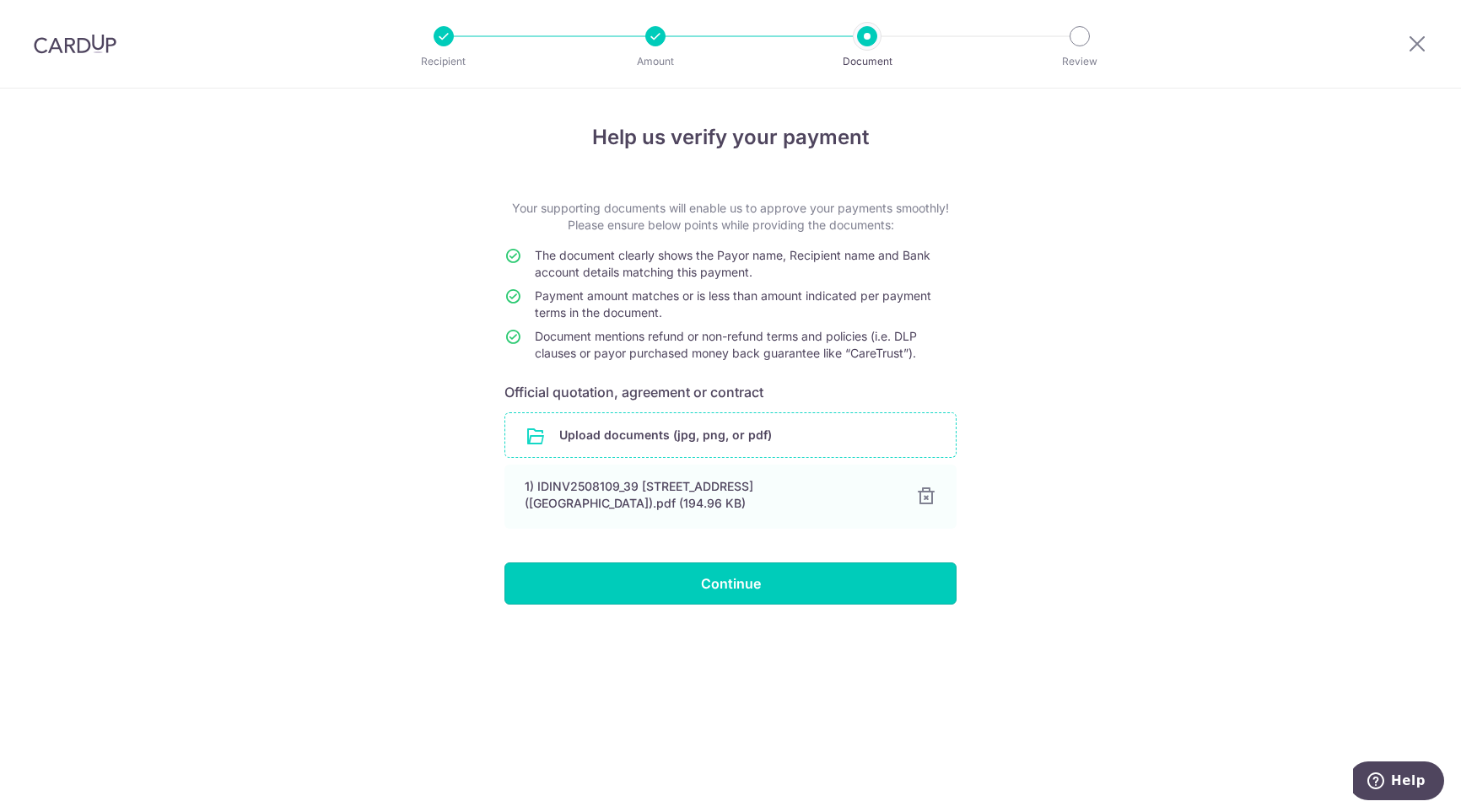
click at [730, 586] on input "Continue" at bounding box center [730, 584] width 452 height 42
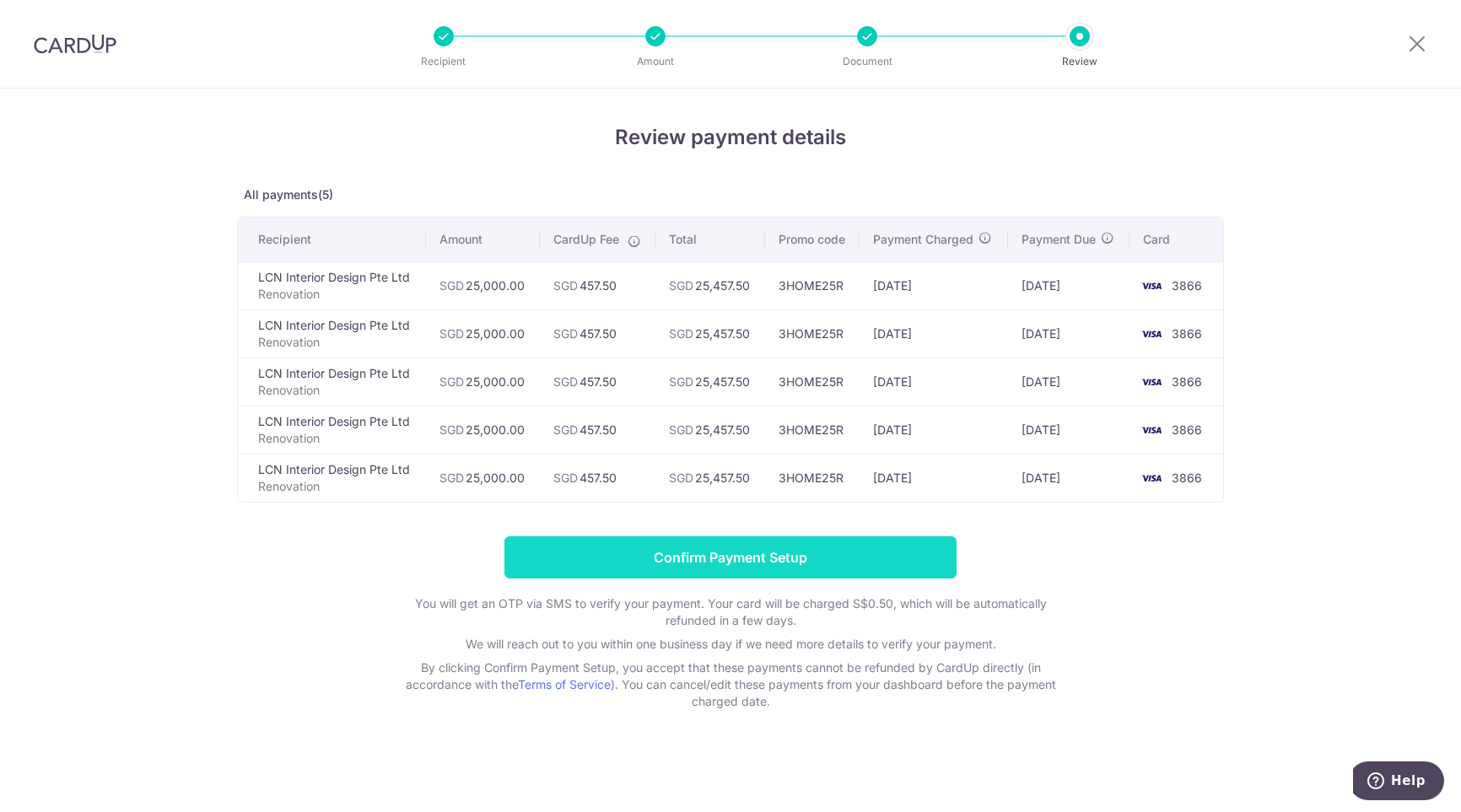
click at [761, 550] on input "Confirm Payment Setup" at bounding box center [730, 558] width 452 height 42
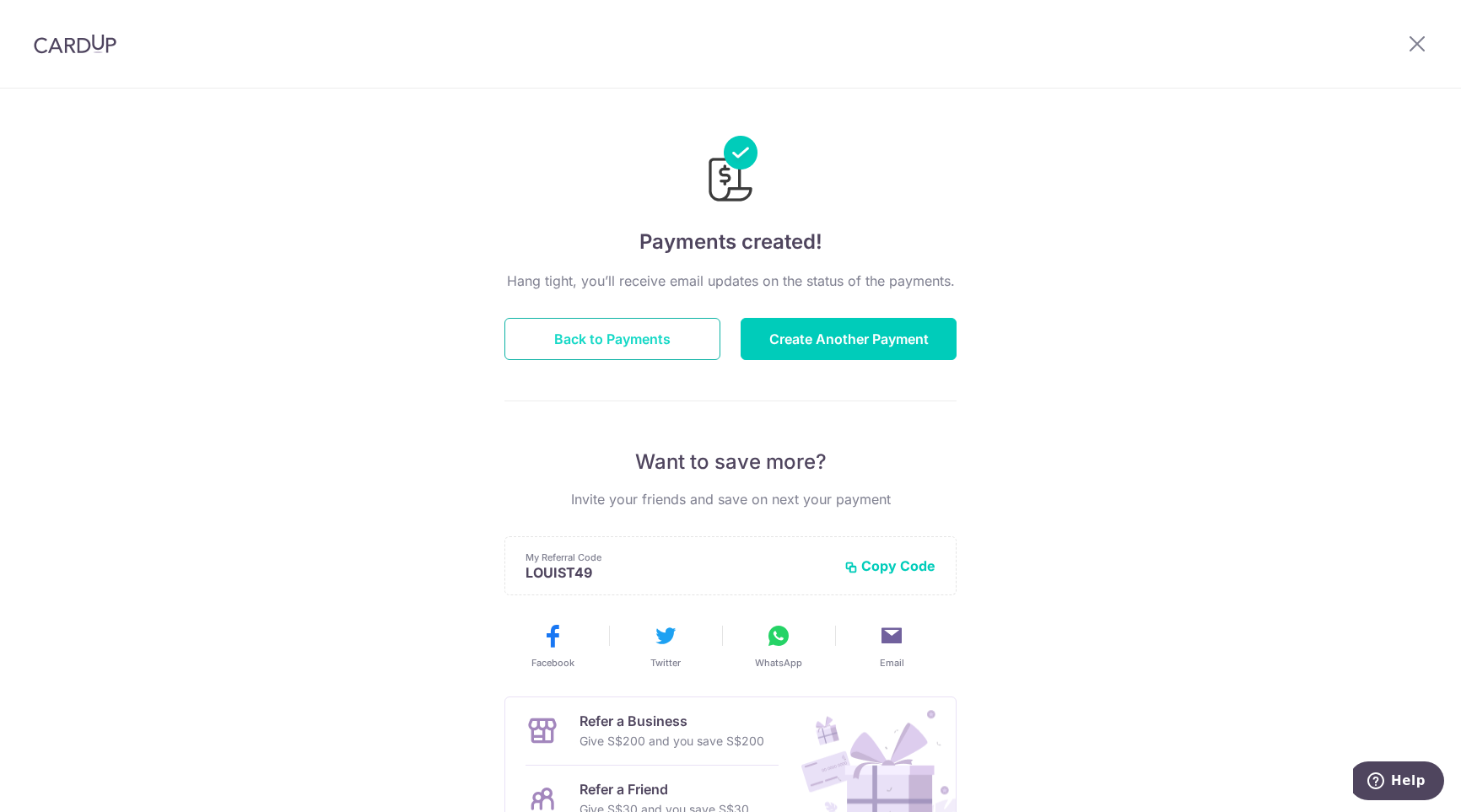
click at [631, 340] on button "Back to Payments" at bounding box center [612, 339] width 216 height 42
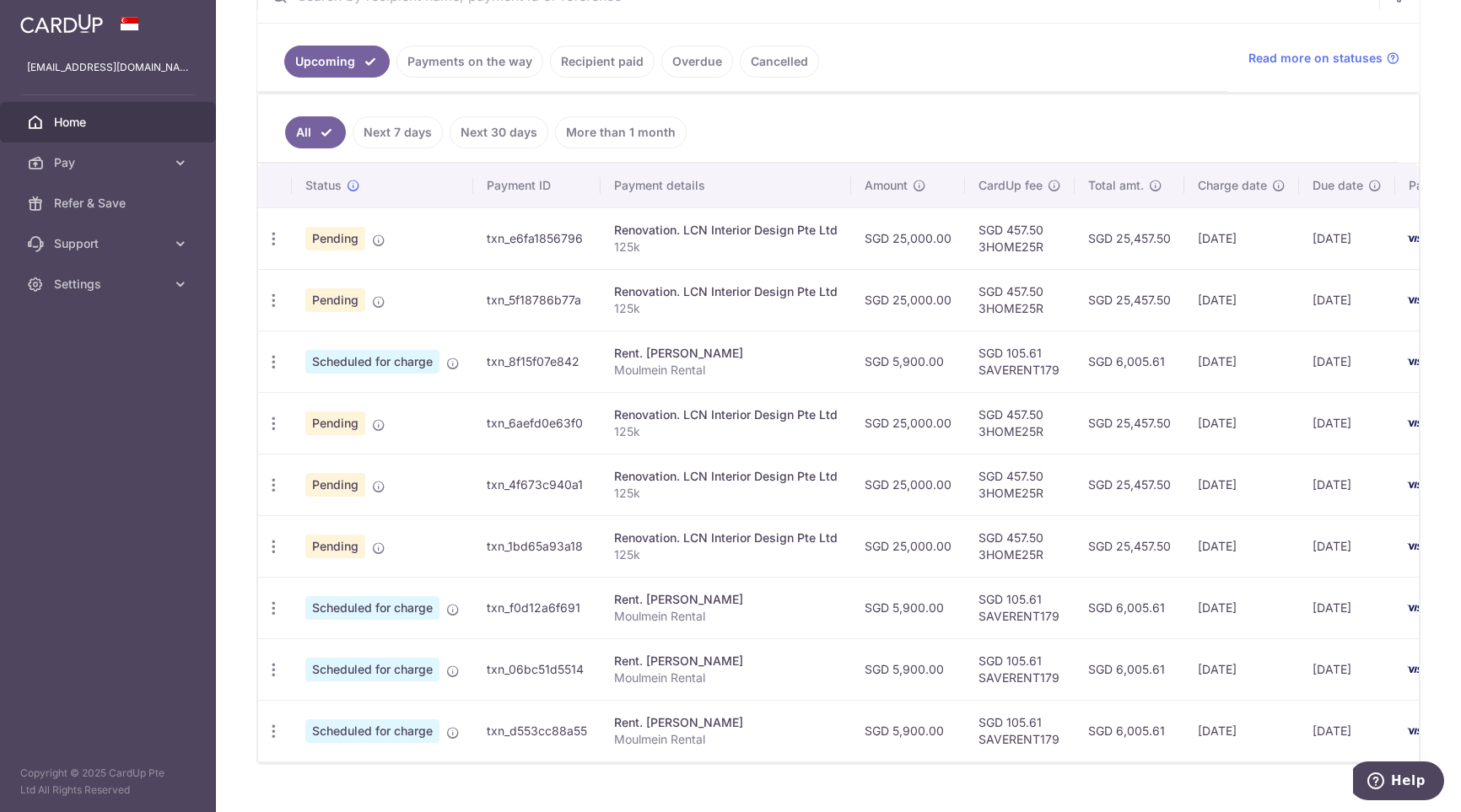
click at [487, 61] on link "Payments on the way" at bounding box center [469, 61] width 146 height 32
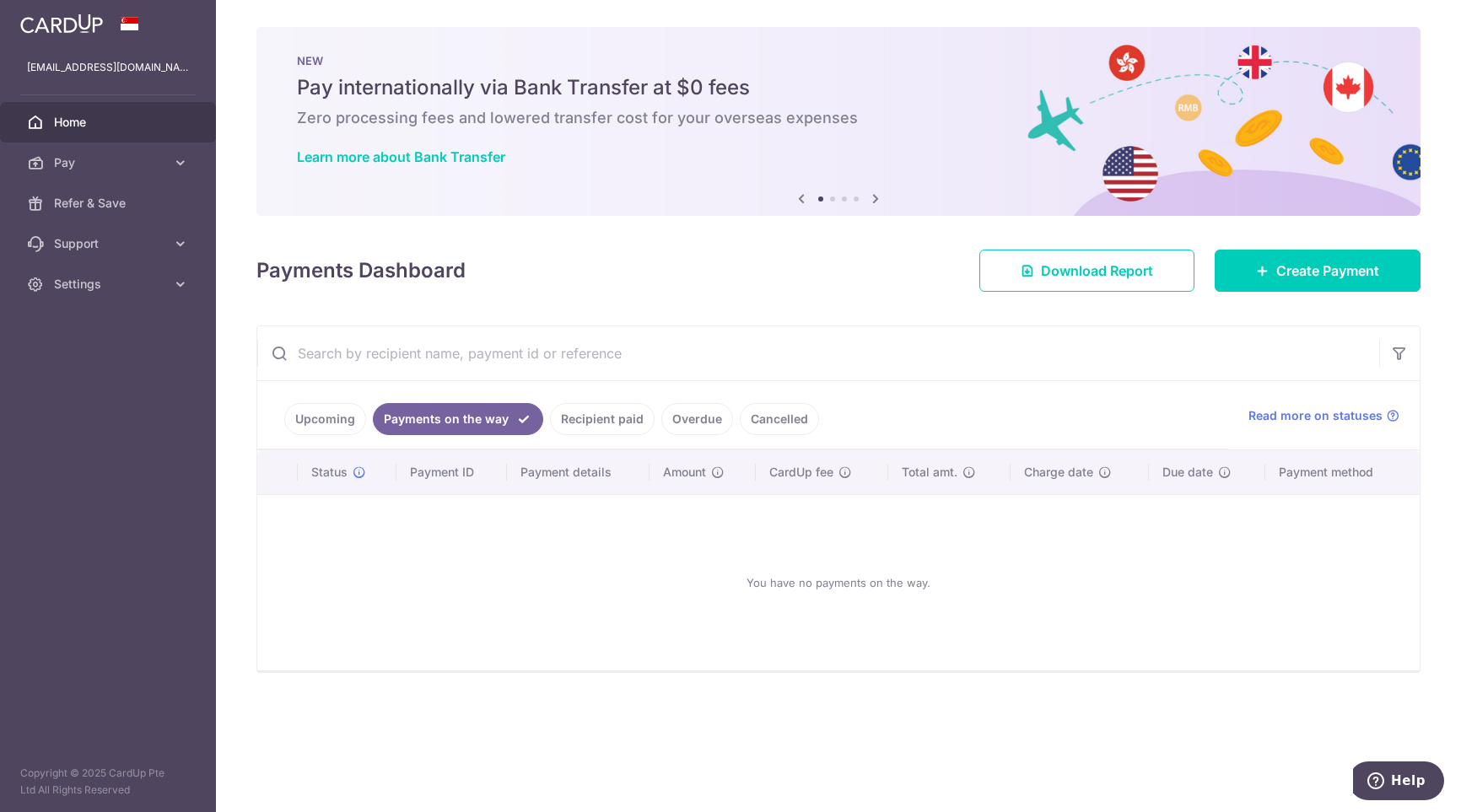
click at [336, 416] on link "Upcoming" at bounding box center [325, 418] width 82 height 32
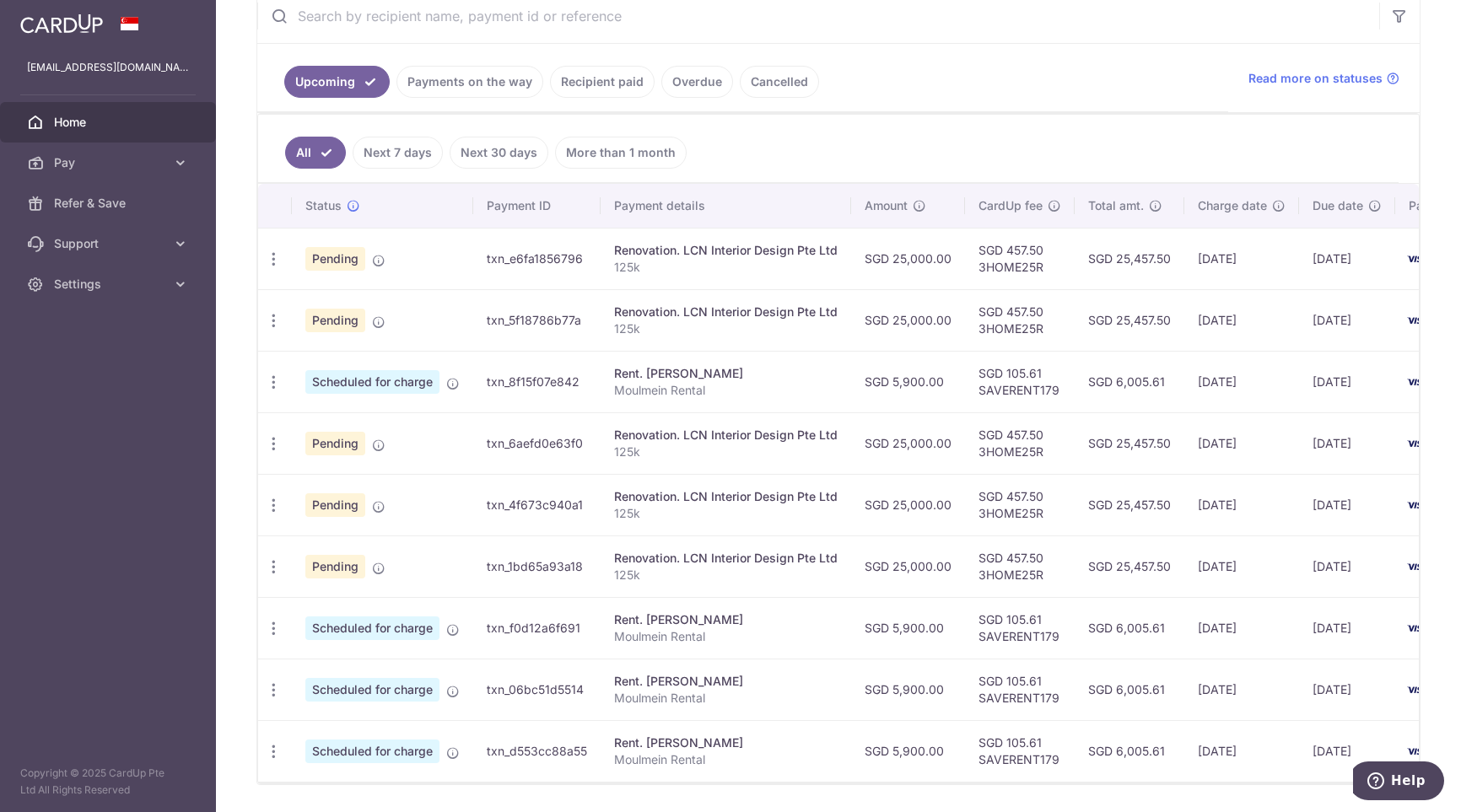
scroll to position [253, 0]
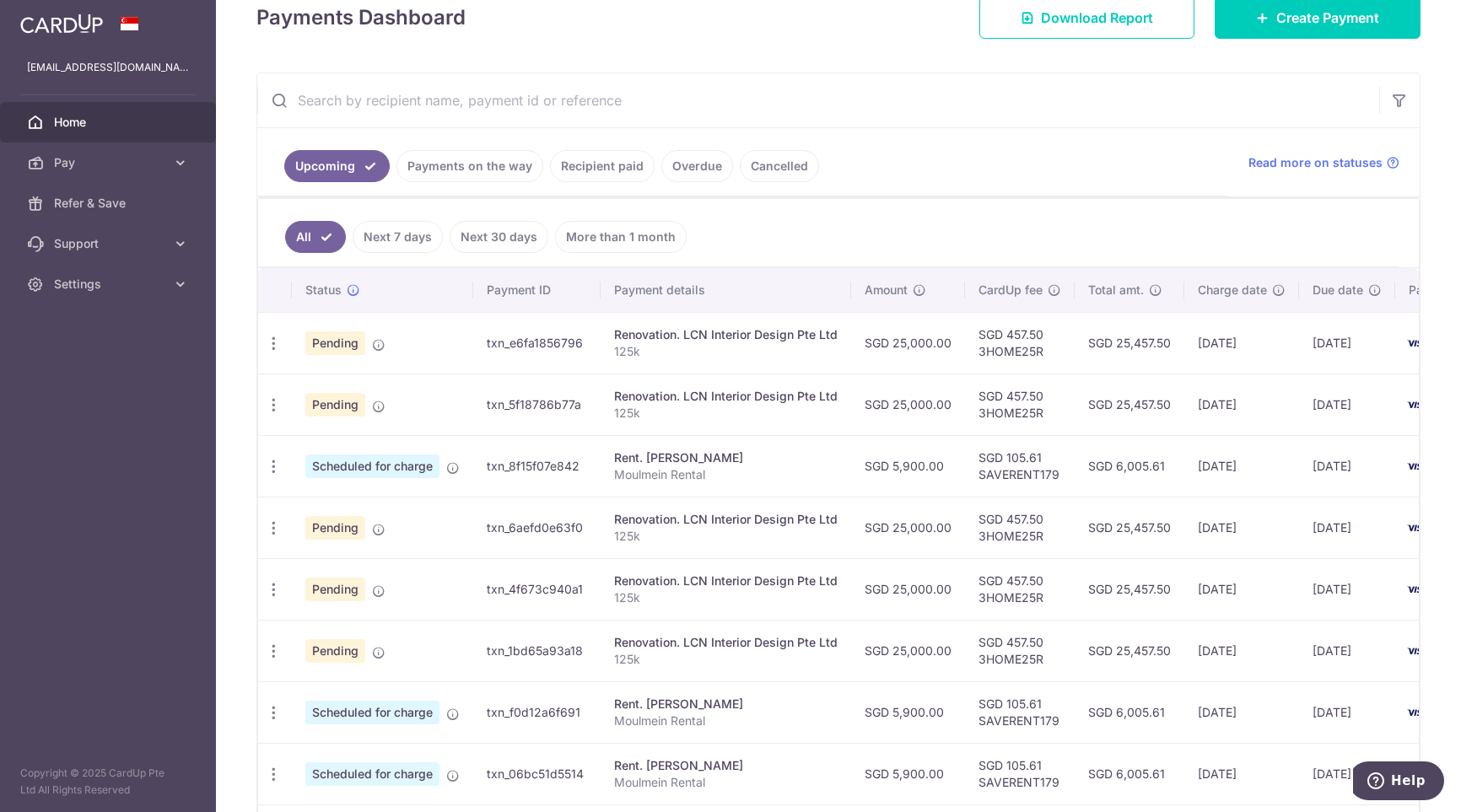
click at [403, 243] on link "Next 7 days" at bounding box center [398, 236] width 91 height 32
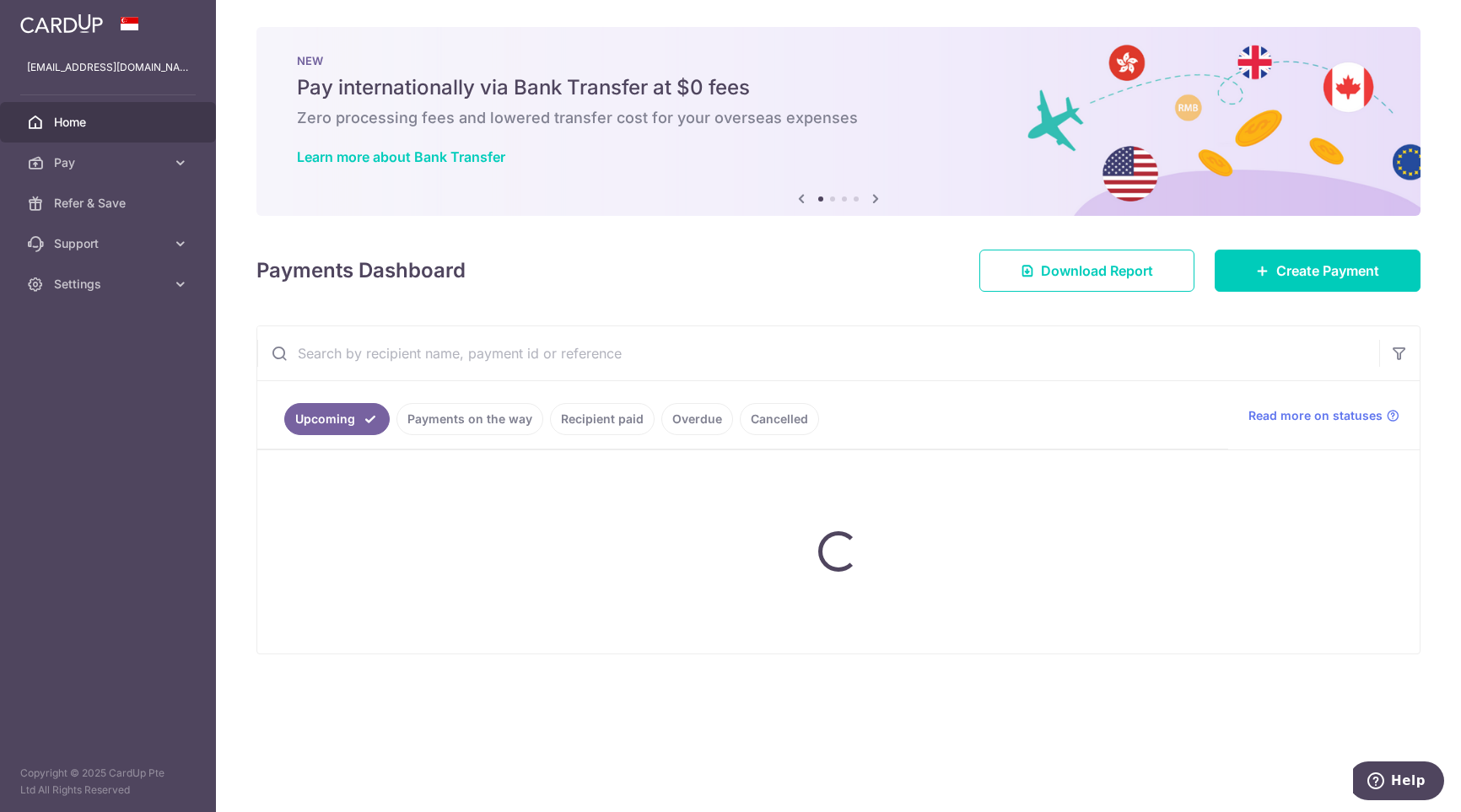
scroll to position [0, 0]
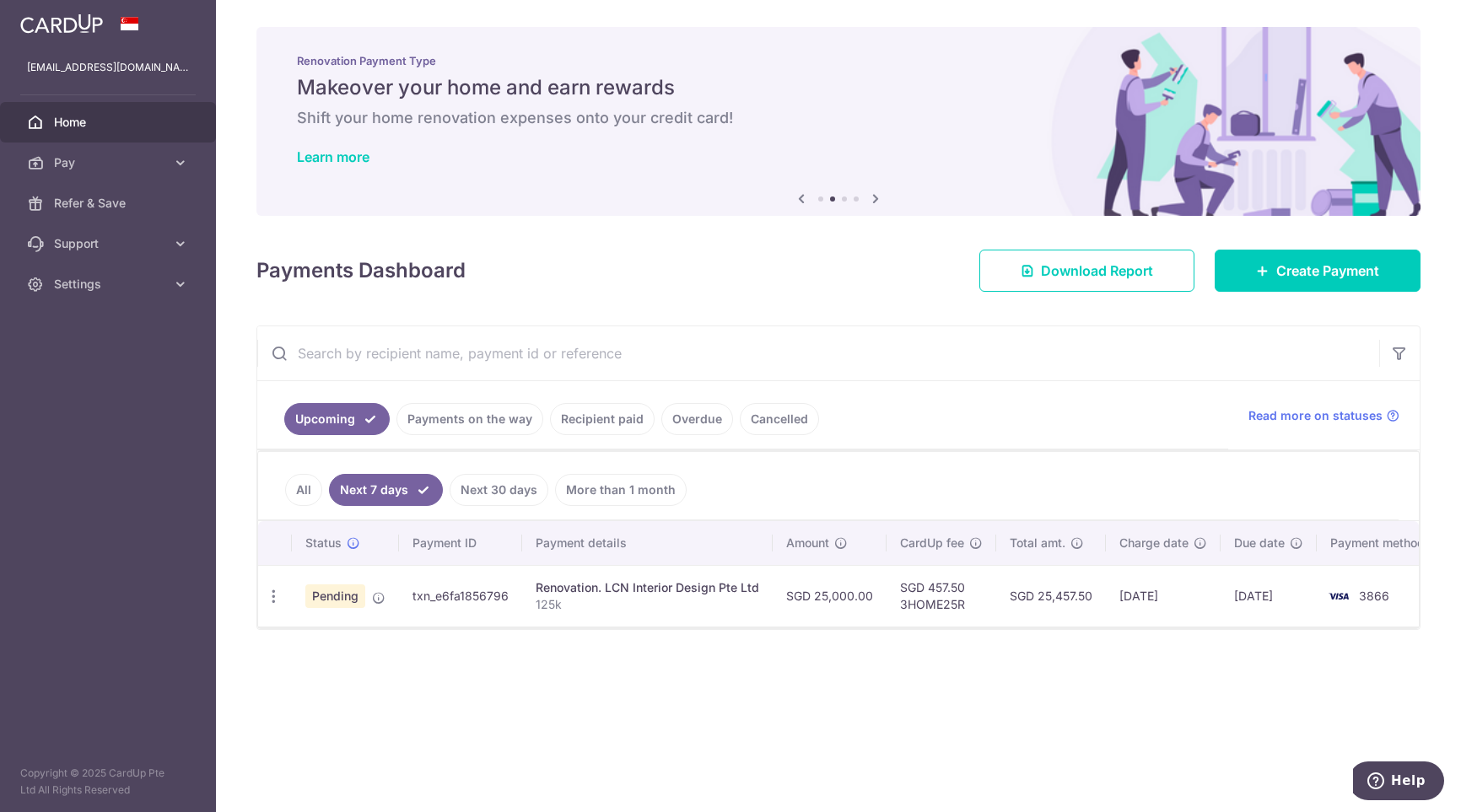
click at [304, 492] on link "All" at bounding box center [304, 489] width 38 height 32
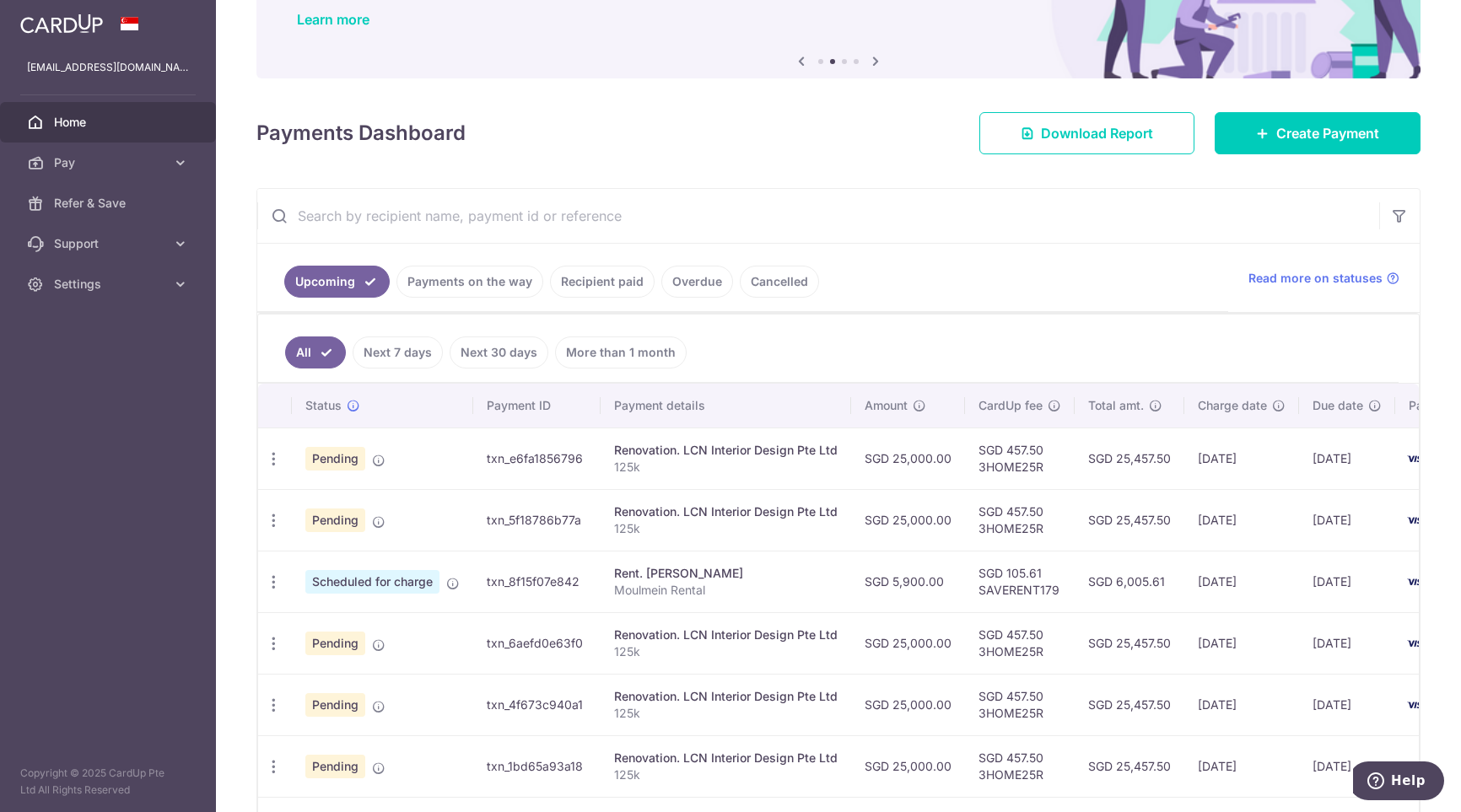
scroll to position [169, 0]
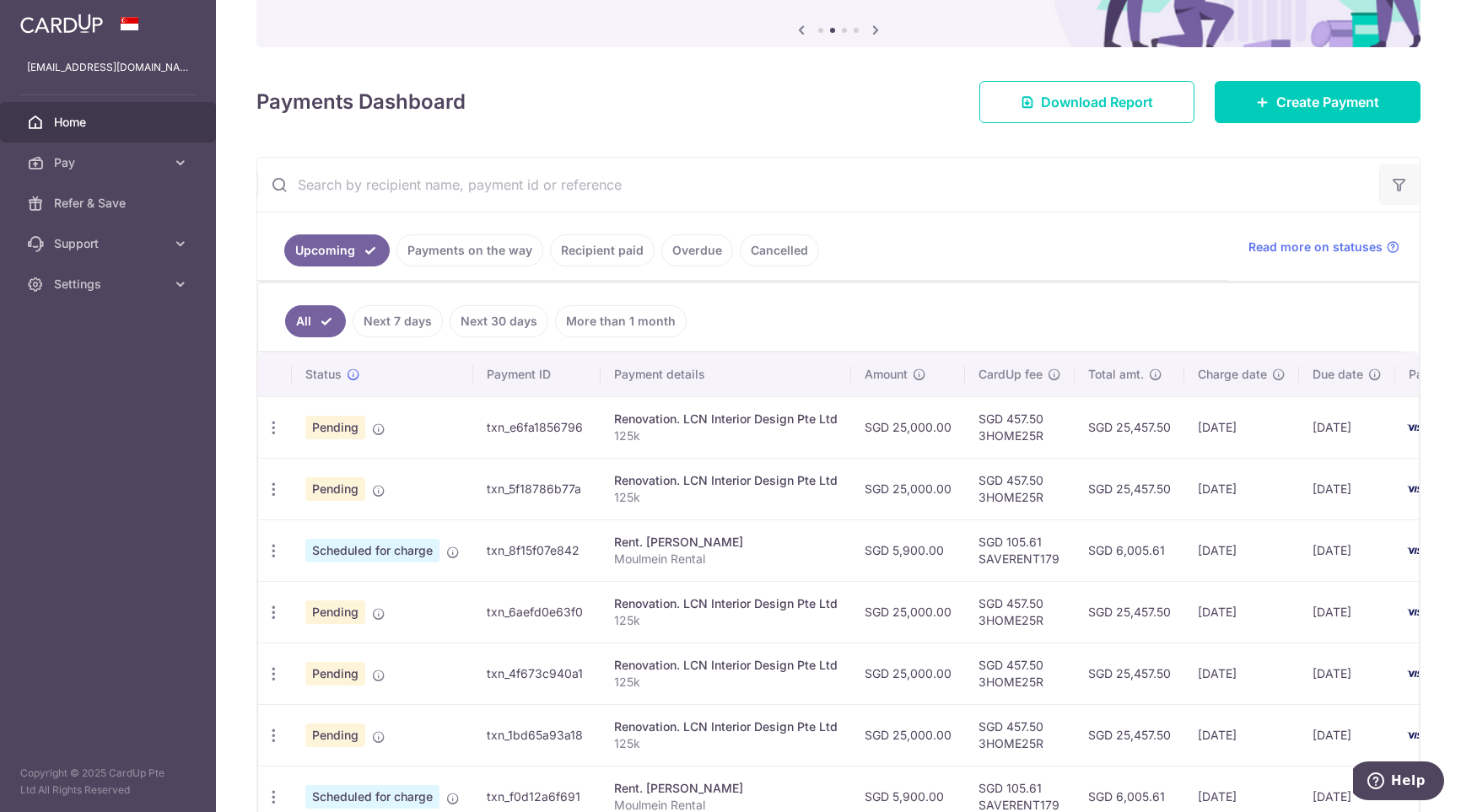
click at [1395, 186] on icon "button" at bounding box center [1399, 185] width 17 height 17
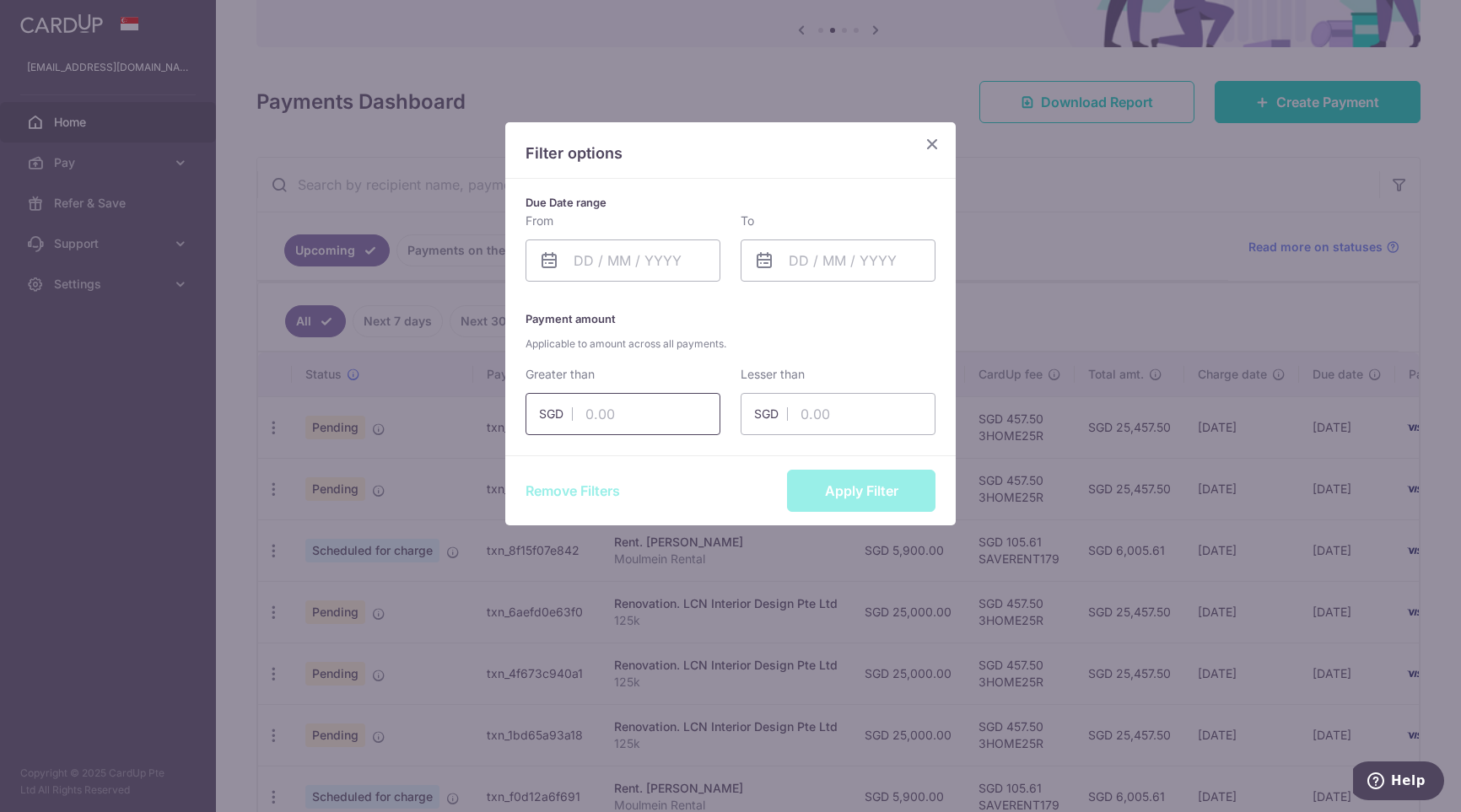
drag, startPoint x: 614, startPoint y: 414, endPoint x: 584, endPoint y: 415, distance: 30.0
click at [586, 415] on input "text" at bounding box center [623, 414] width 195 height 42
type input "20000"
click at [890, 496] on button "Apply Filter" at bounding box center [861, 490] width 148 height 42
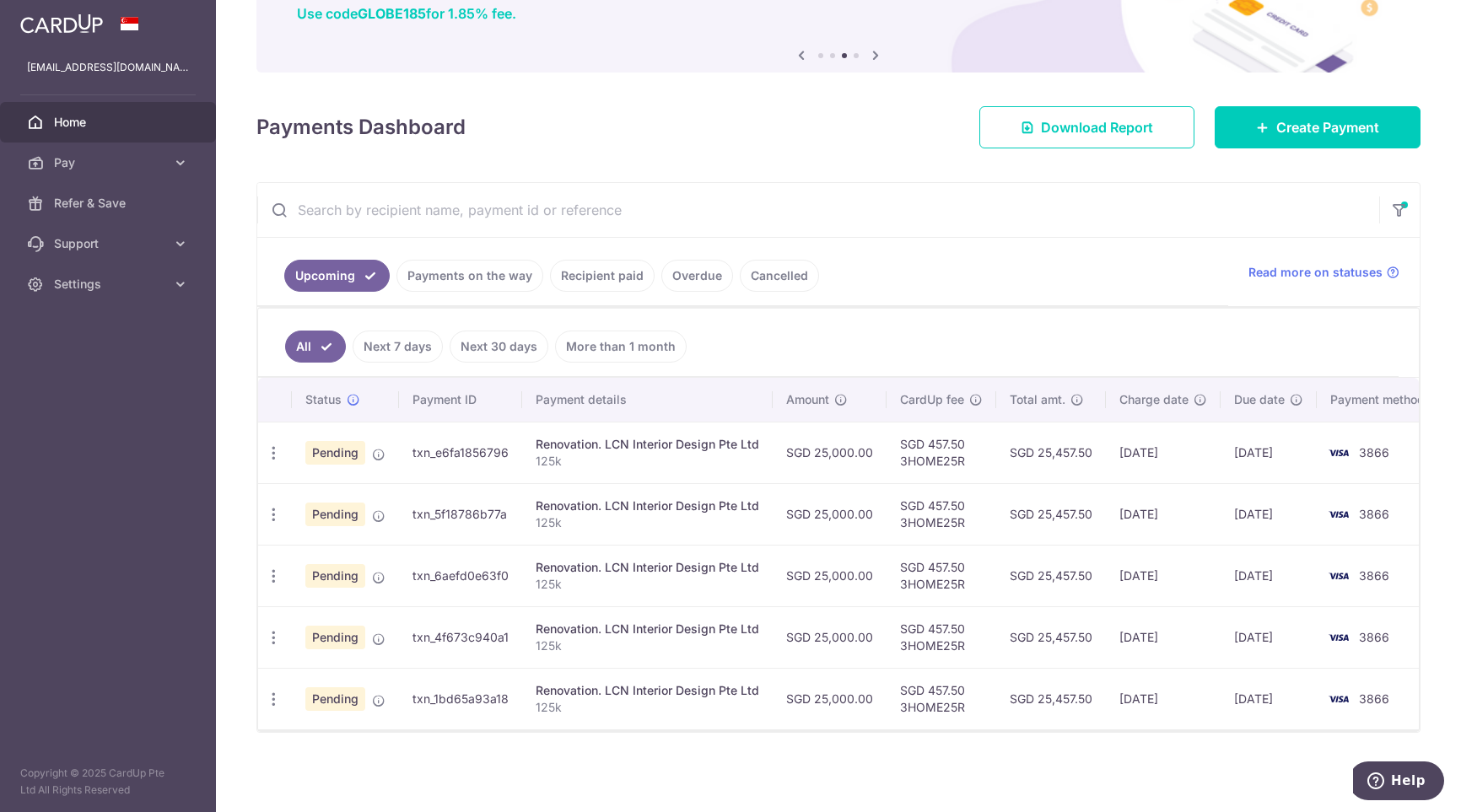
scroll to position [152, 0]
